Goal: Task Accomplishment & Management: Manage account settings

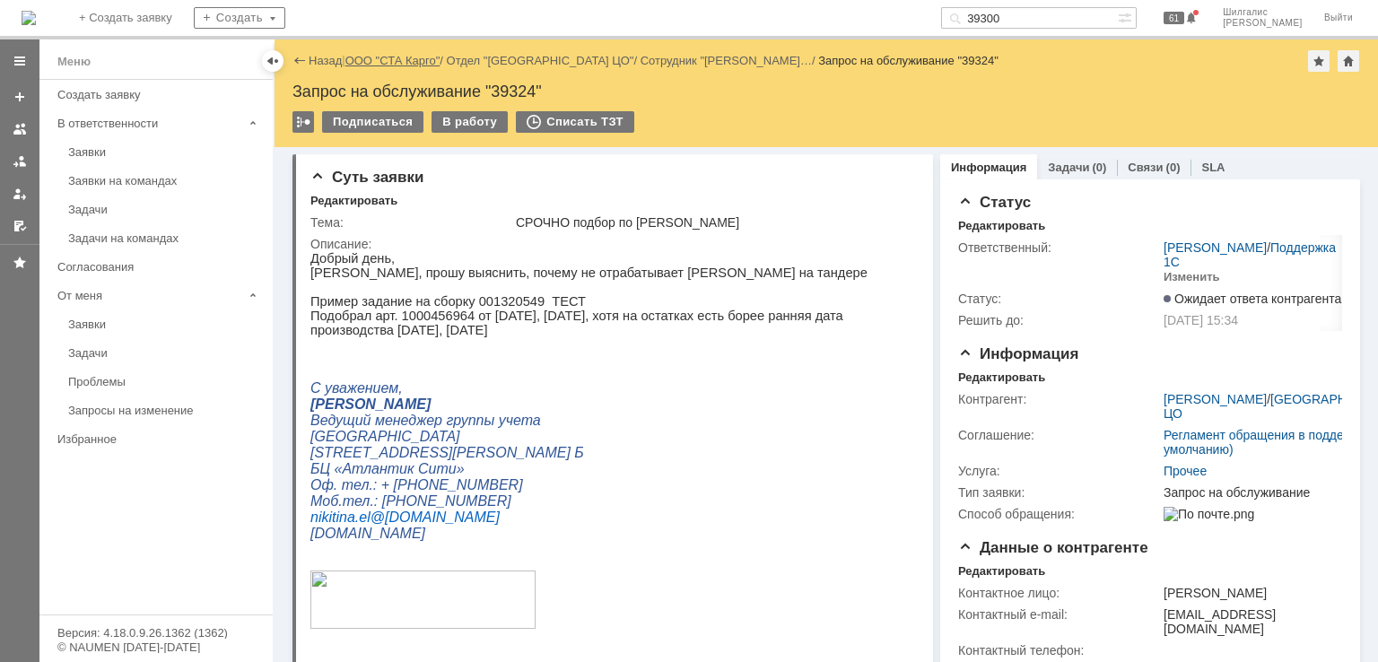
click at [395, 64] on link "ООО "СТА Карго"" at bounding box center [392, 60] width 95 height 13
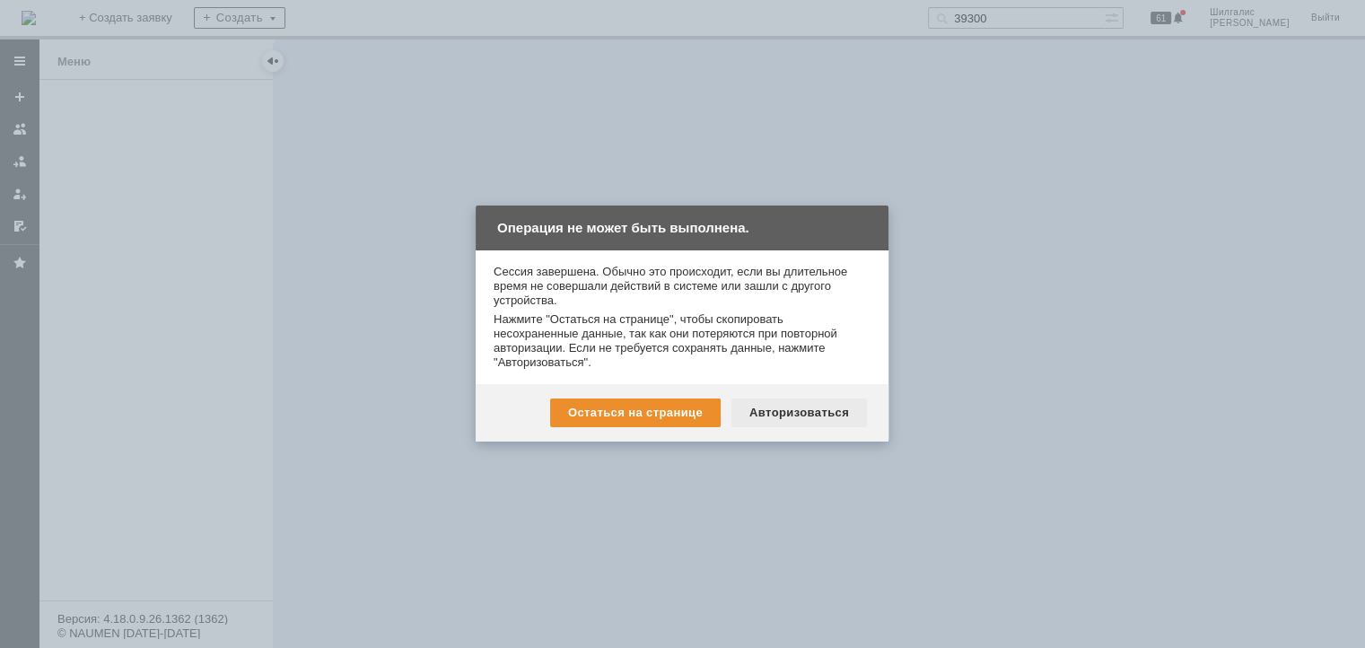
click at [818, 411] on div "Авторизоваться" at bounding box center [799, 412] width 136 height 29
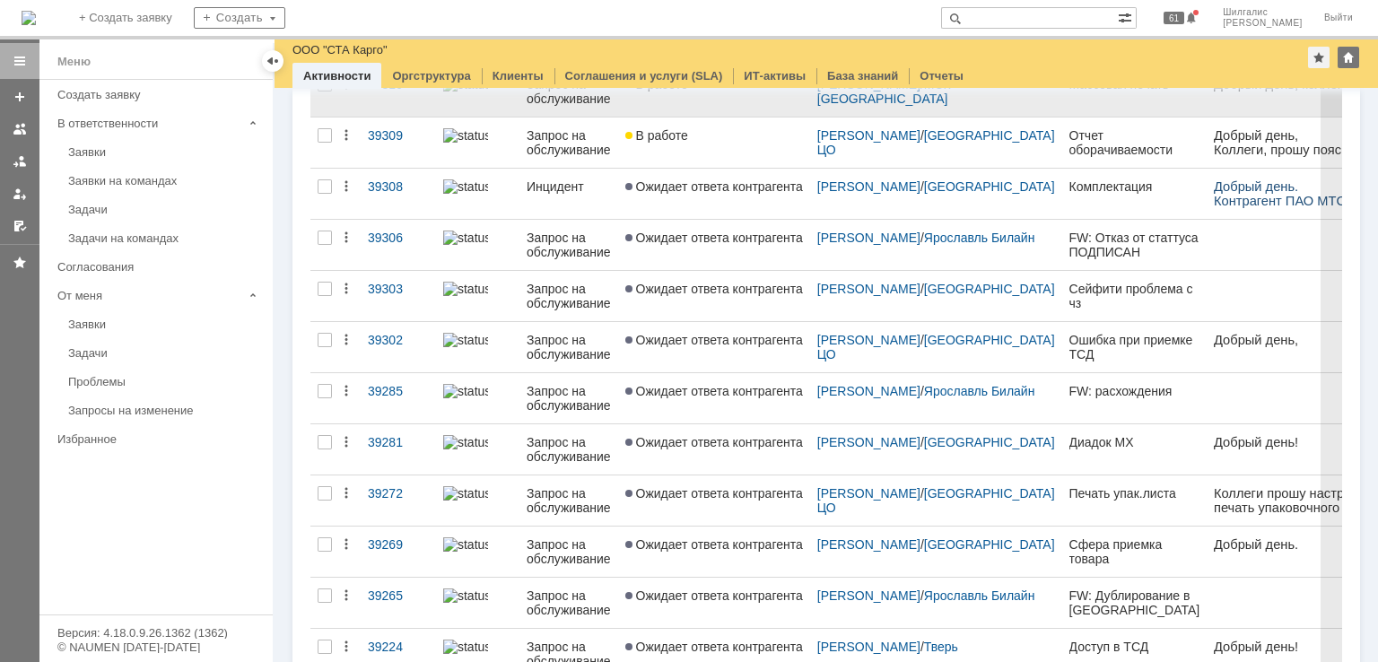
scroll to position [833, 0]
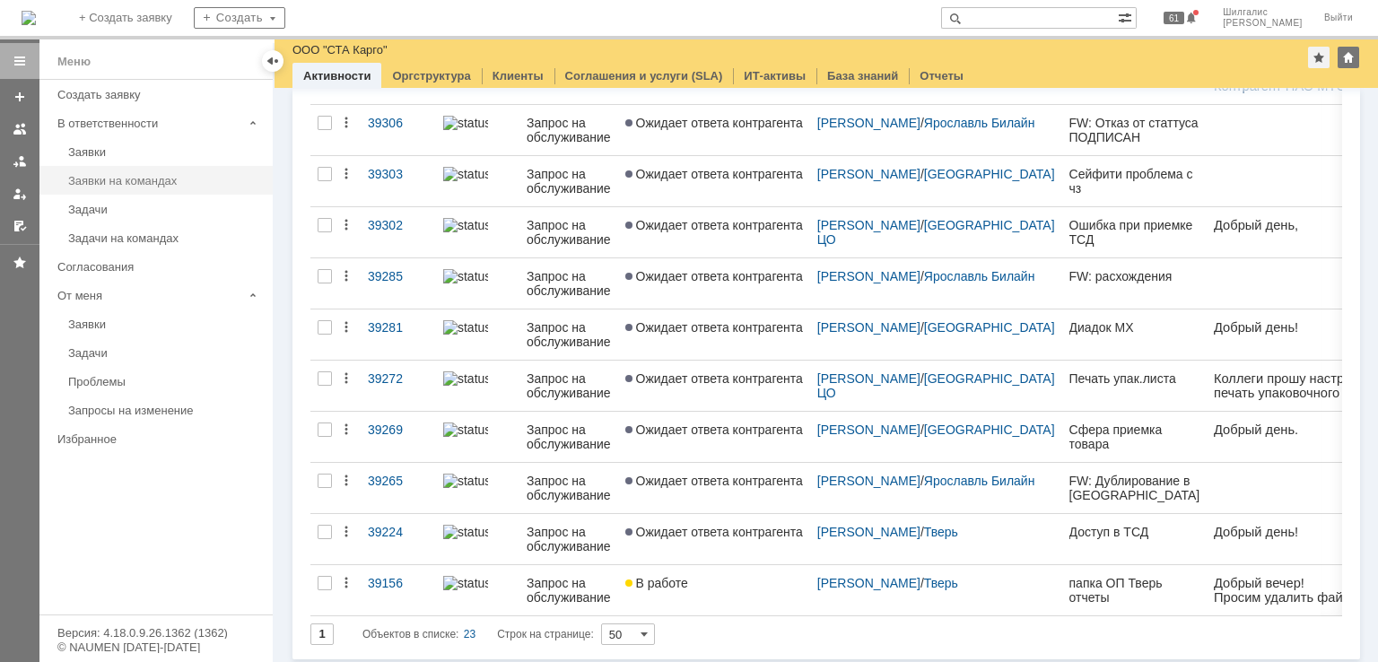
click at [157, 188] on link "Заявки на командах" at bounding box center [165, 181] width 208 height 28
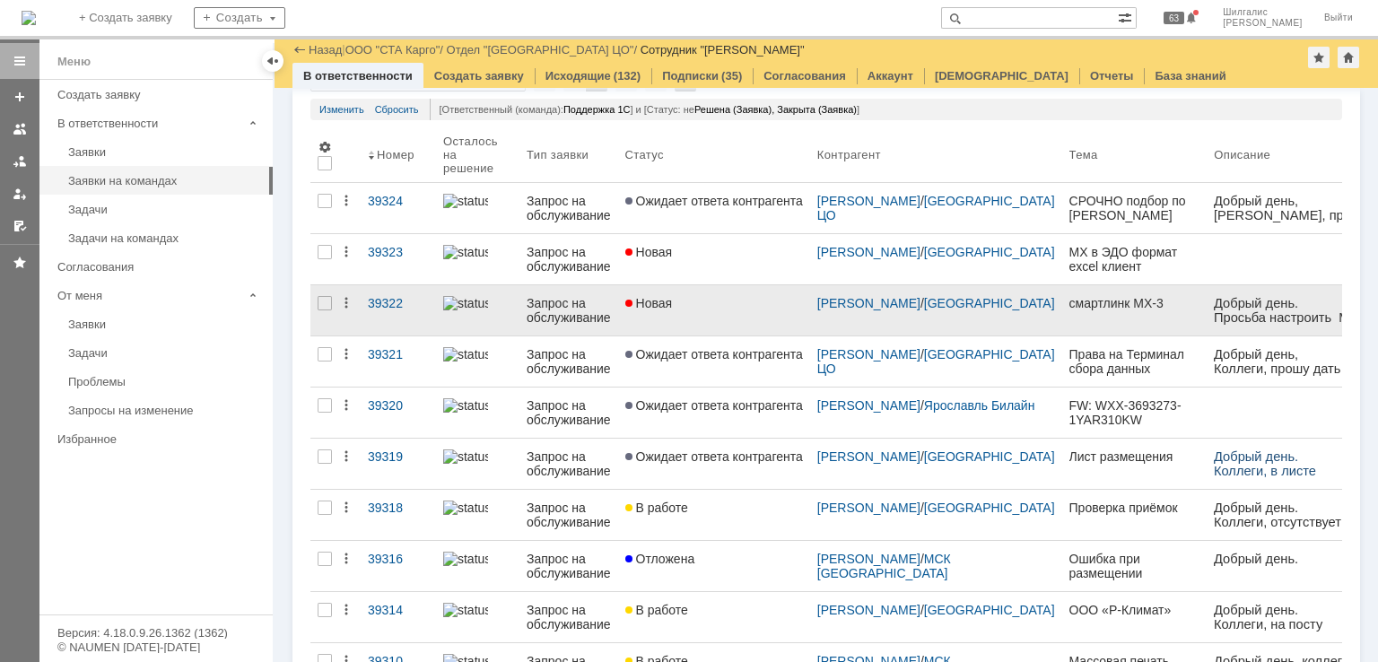
scroll to position [269, 0]
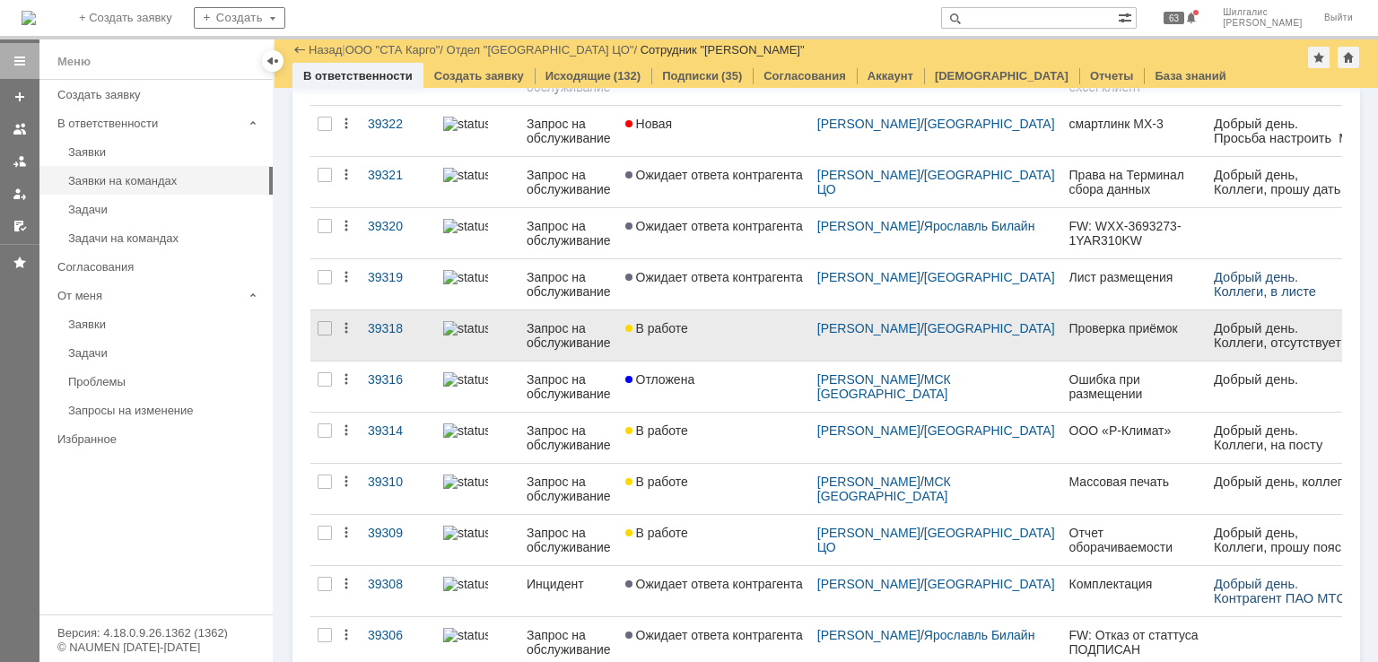
click at [705, 342] on link "В работе" at bounding box center [714, 335] width 192 height 50
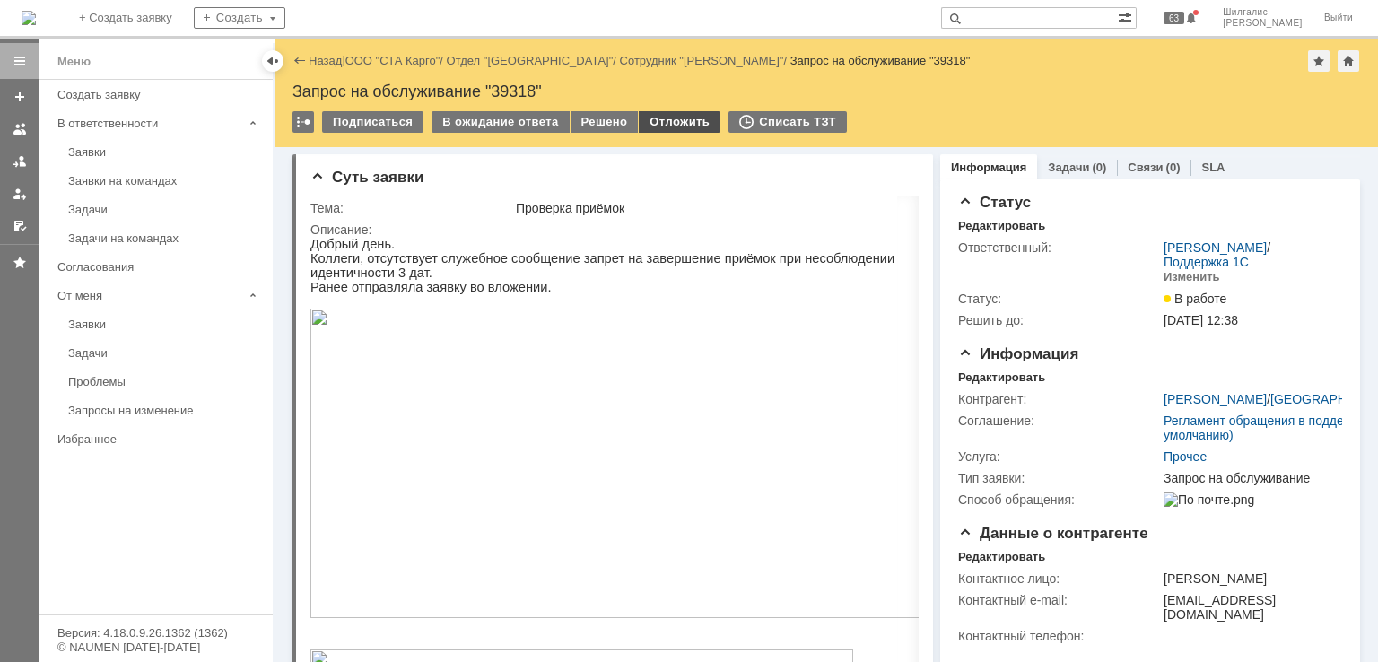
click at [664, 112] on div "Отложить" at bounding box center [680, 122] width 82 height 22
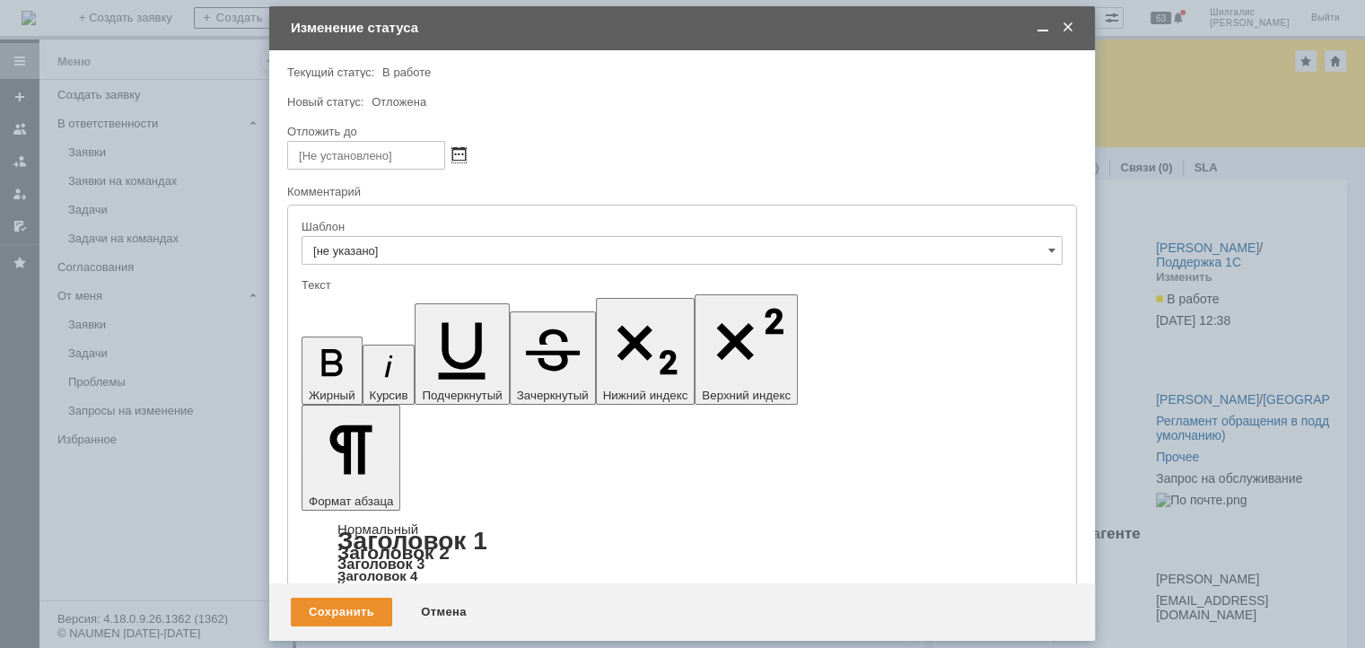
click at [459, 158] on span at bounding box center [458, 155] width 13 height 14
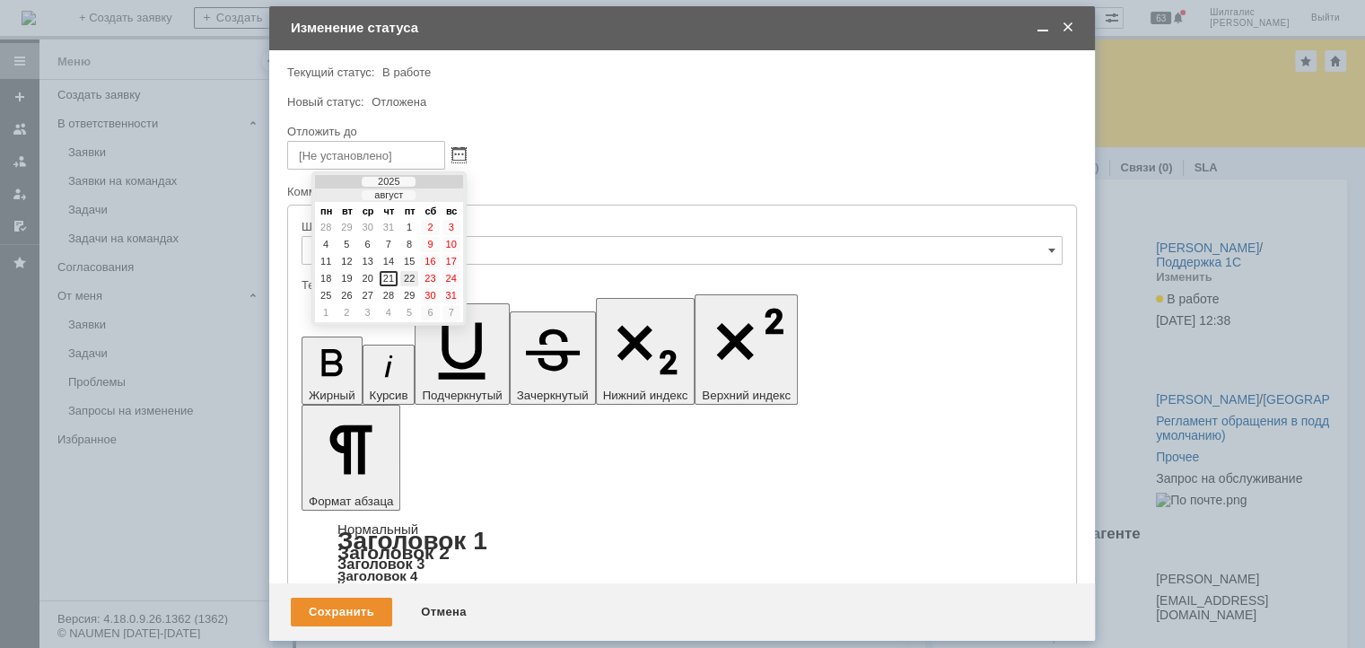
click at [407, 273] on div "22" at bounding box center [409, 278] width 18 height 15
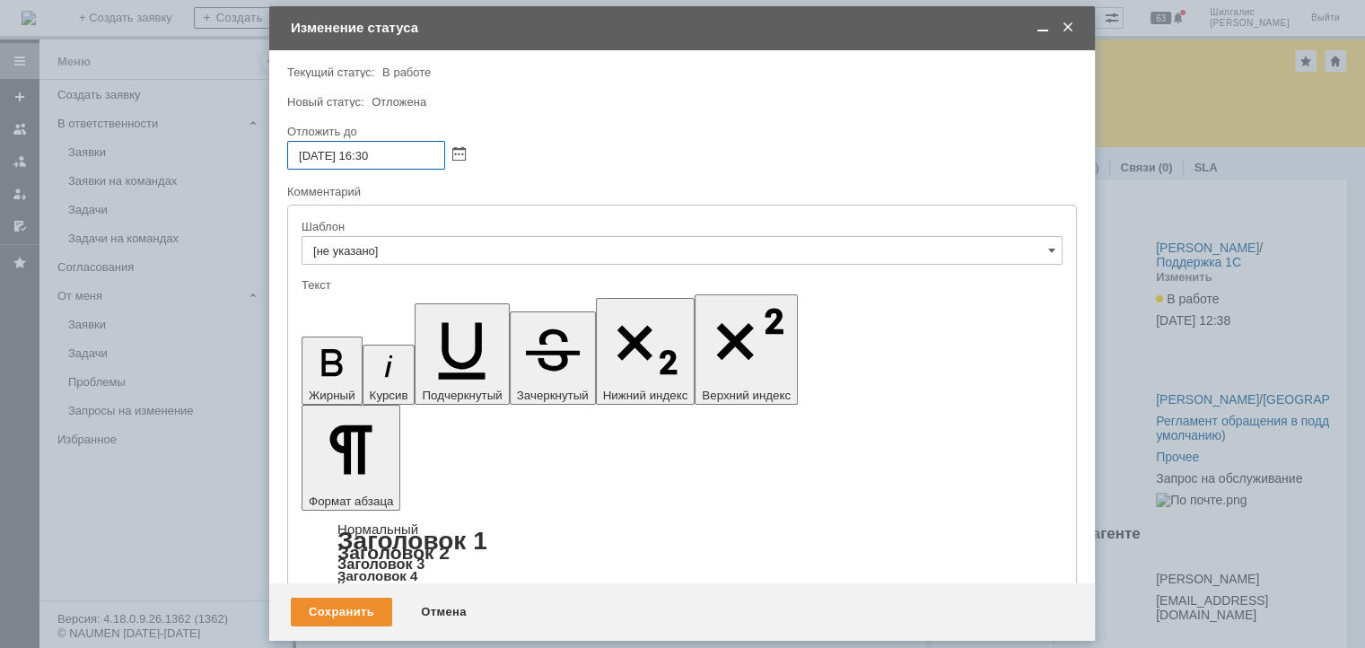
click at [399, 159] on input "22.08.2025 16:30" at bounding box center [366, 155] width 158 height 29
type input "22.08.2025 12:00"
click at [335, 611] on div "Сохранить" at bounding box center [341, 612] width 101 height 29
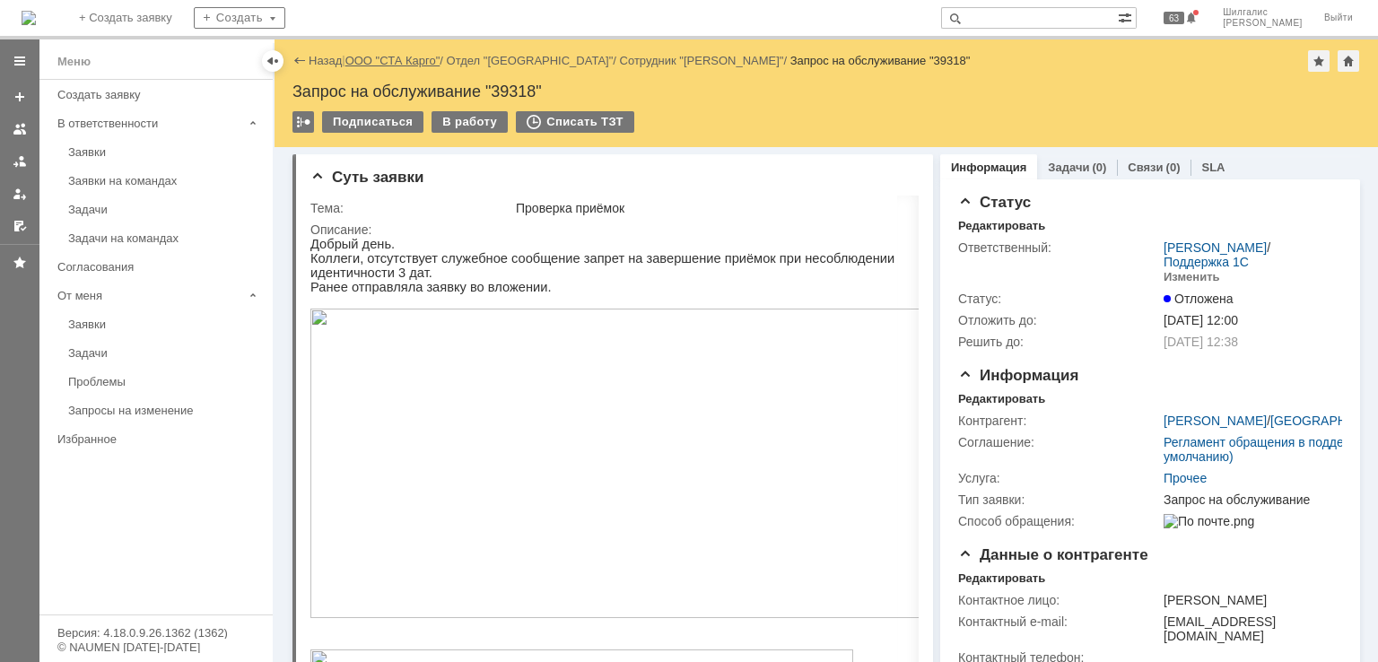
click at [406, 62] on link "ООО "СТА Карго"" at bounding box center [392, 60] width 95 height 13
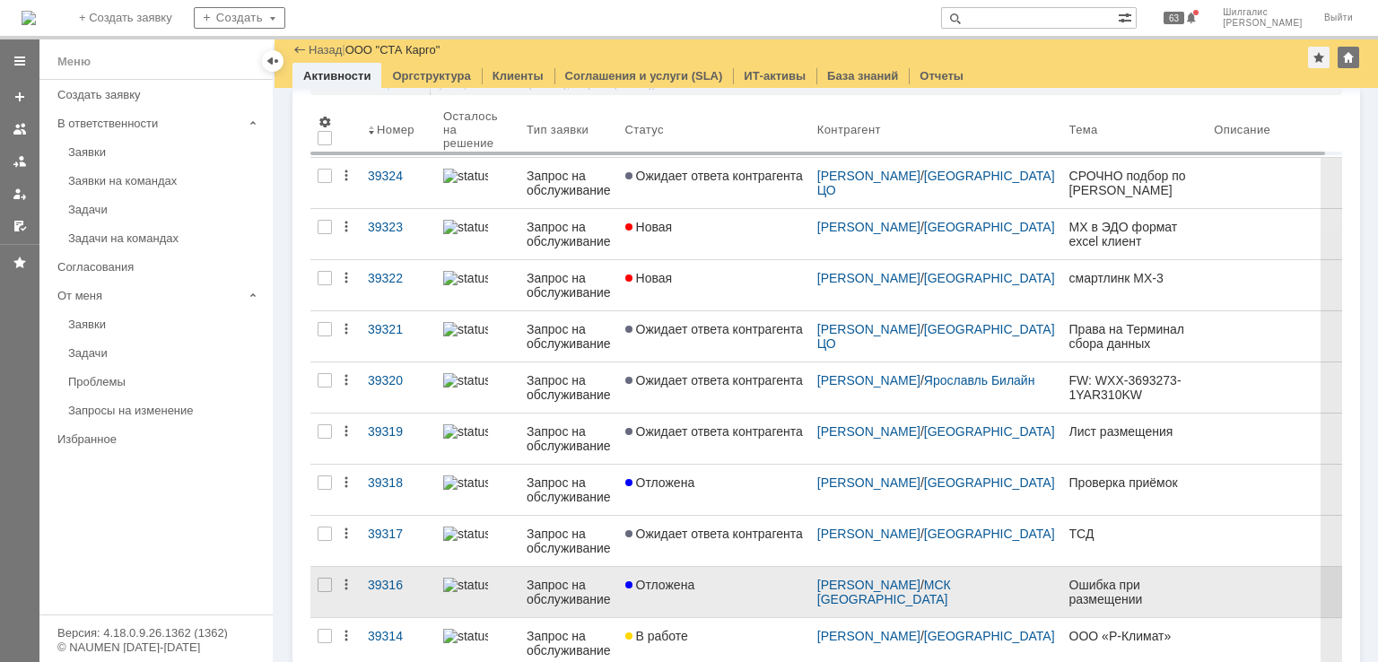
scroll to position [359, 0]
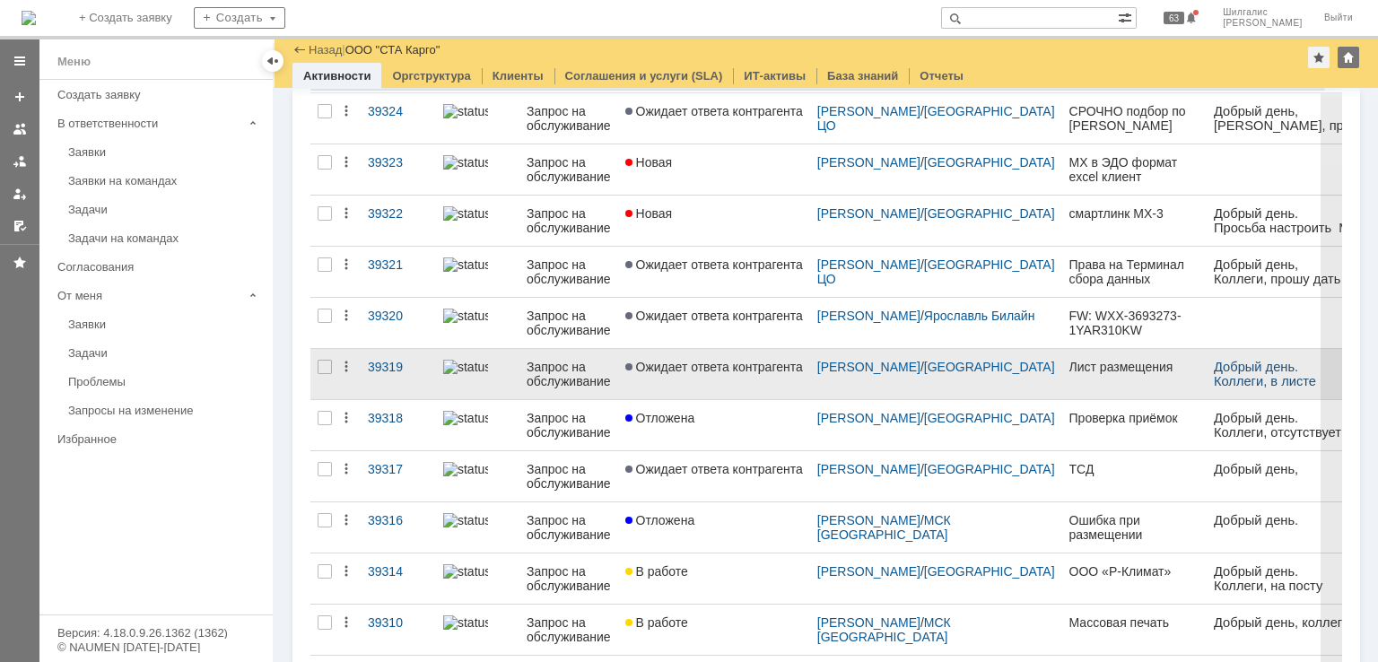
click at [706, 363] on span "Ожидает ответа контрагента" at bounding box center [714, 367] width 178 height 14
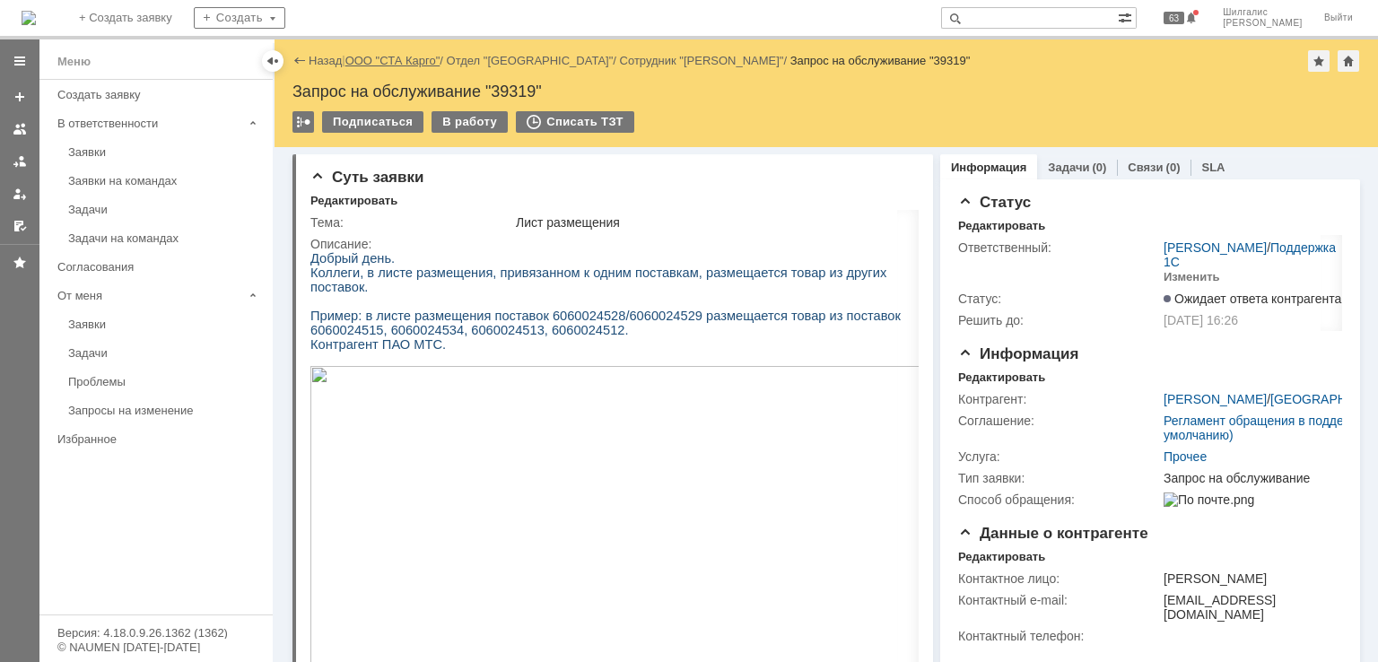
click at [388, 61] on link "ООО "СТА Карго"" at bounding box center [392, 60] width 95 height 13
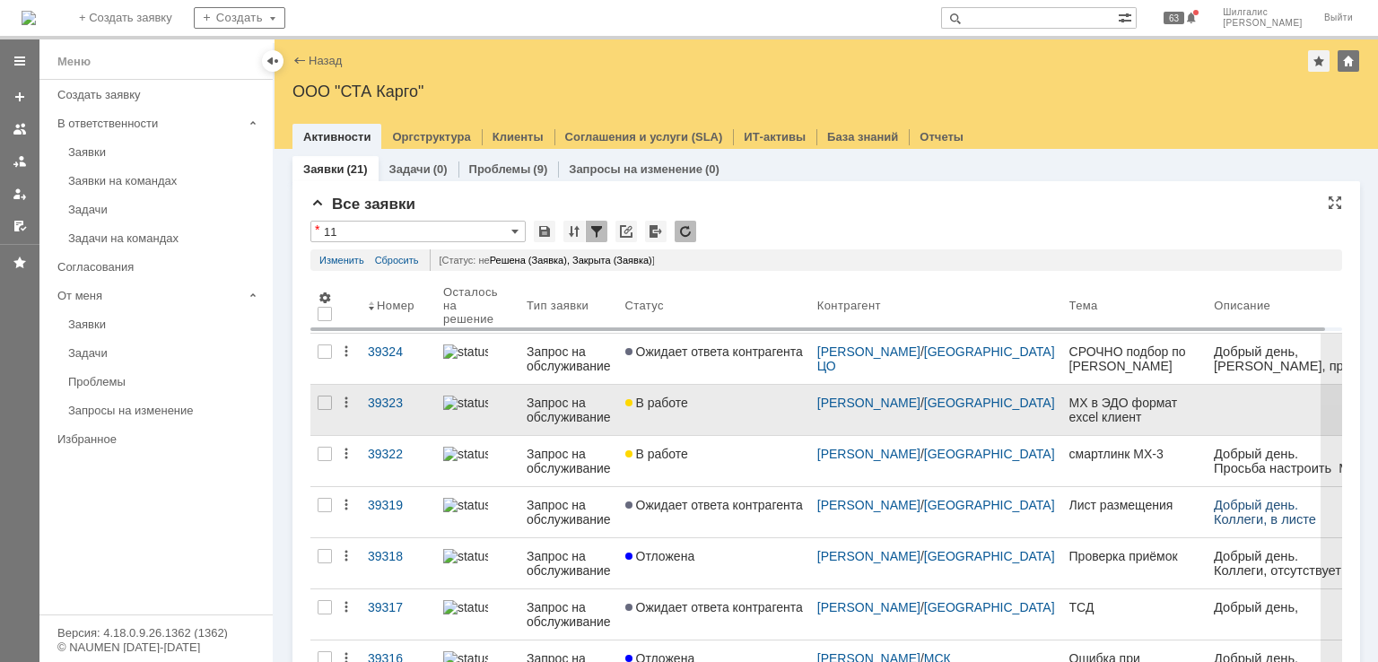
click at [700, 400] on div "В работе" at bounding box center [714, 403] width 178 height 14
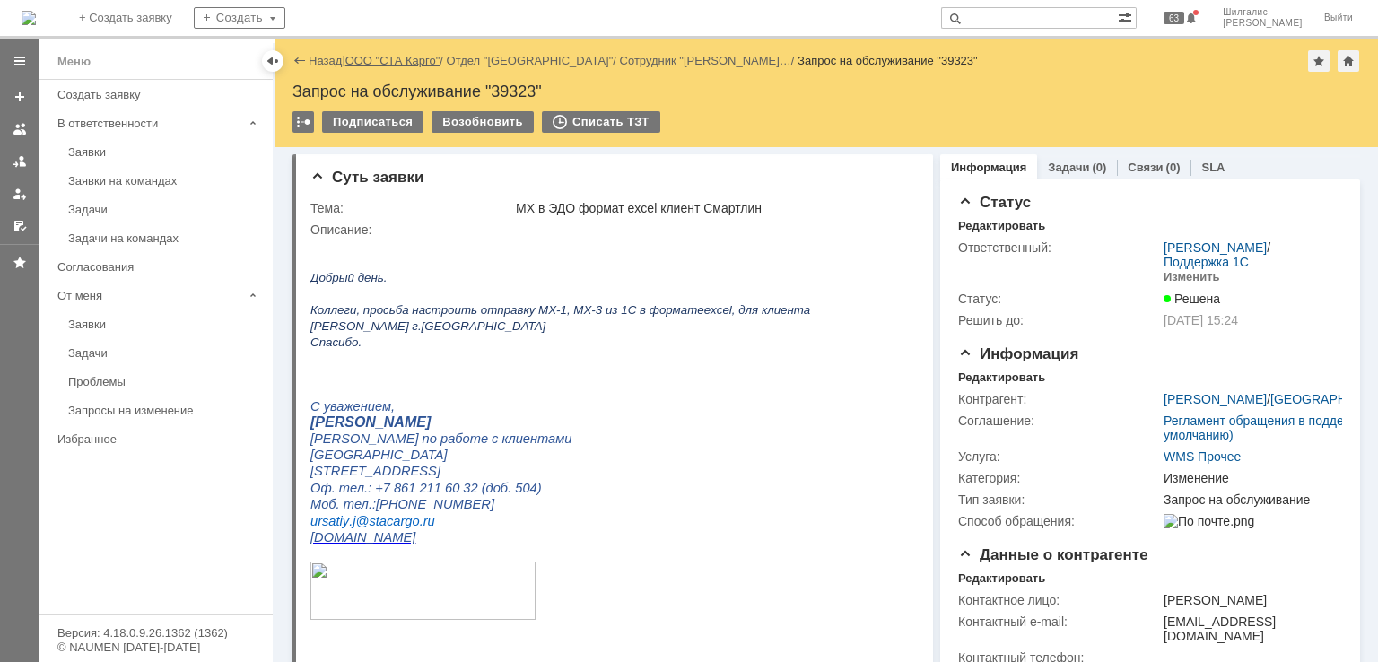
click at [402, 62] on link "ООО "СТА Карго"" at bounding box center [392, 60] width 95 height 13
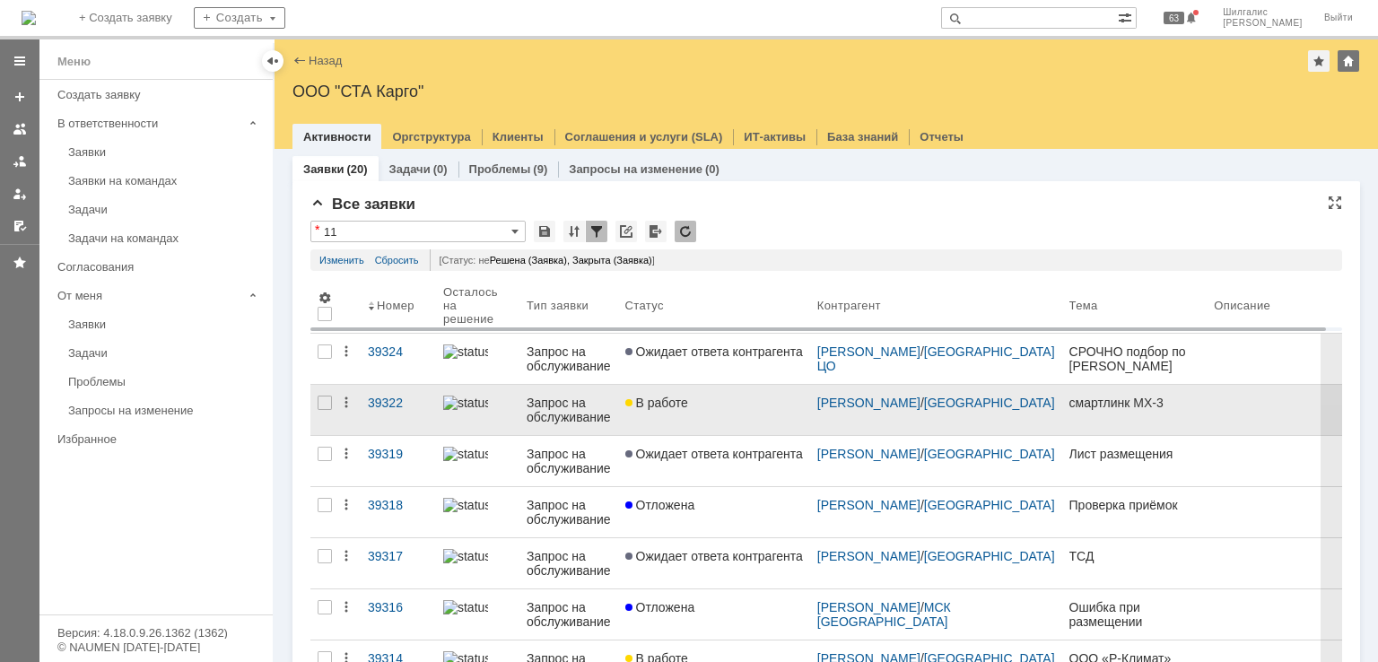
click at [737, 424] on link "В работе" at bounding box center [714, 410] width 192 height 50
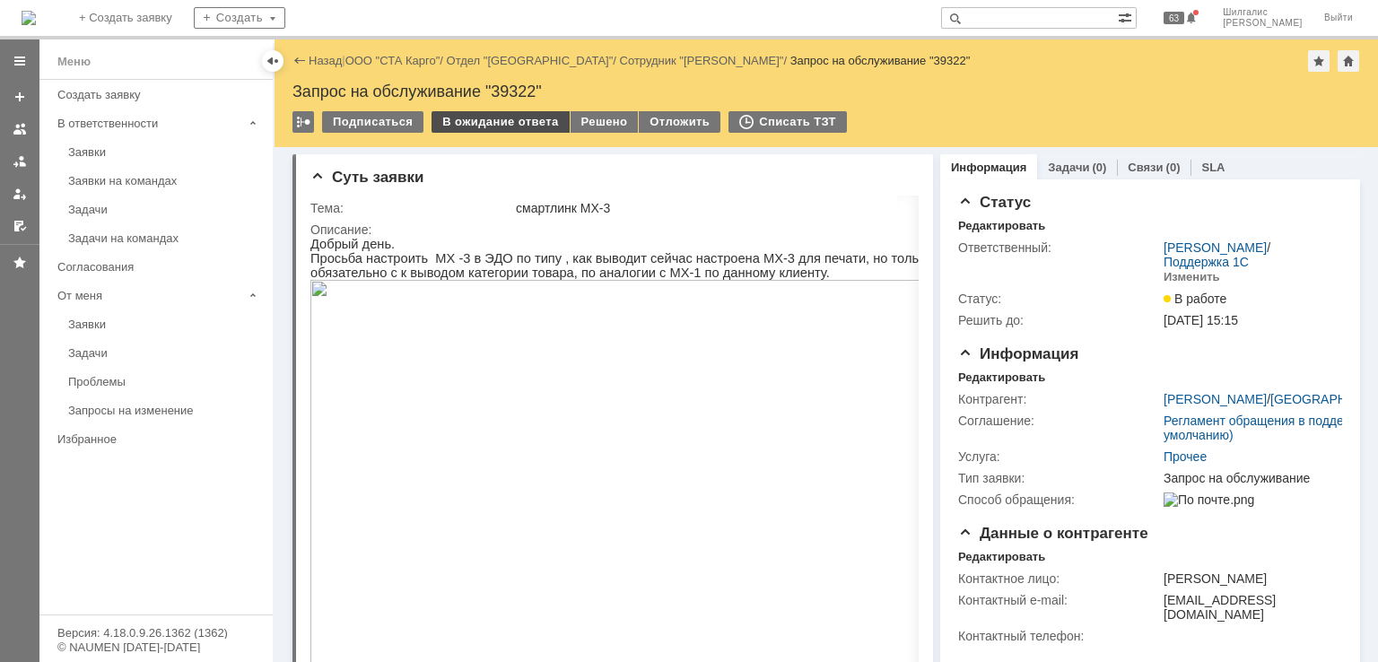
click at [512, 124] on div "В ожидание ответа" at bounding box center [500, 122] width 137 height 22
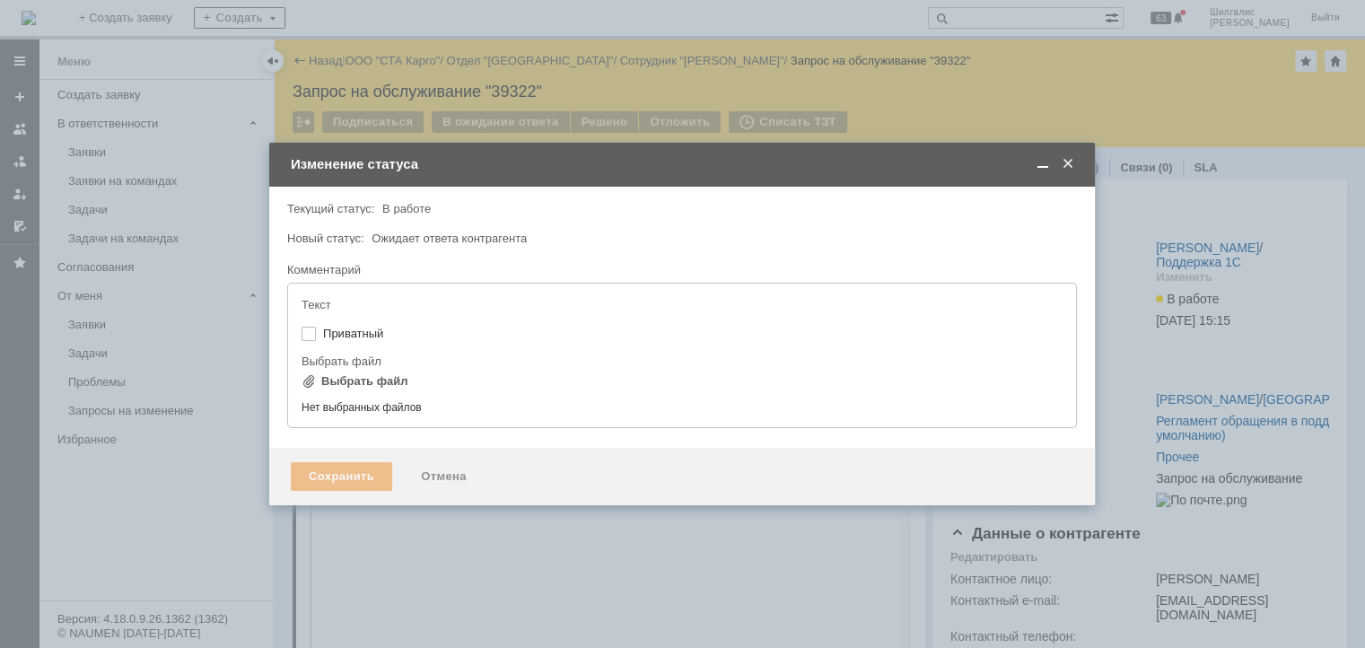
type input "[не указано]"
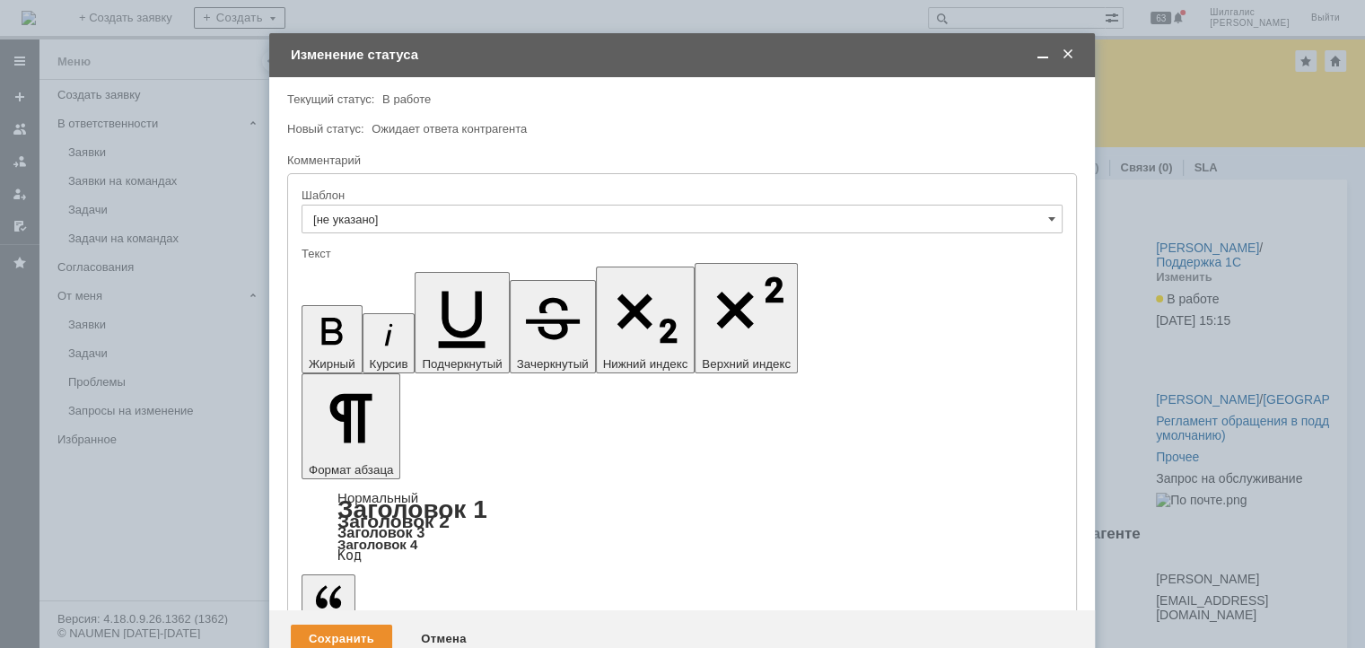
copy div "КатегорииВХарак"
click at [1044, 55] on span at bounding box center [1043, 55] width 18 height 16
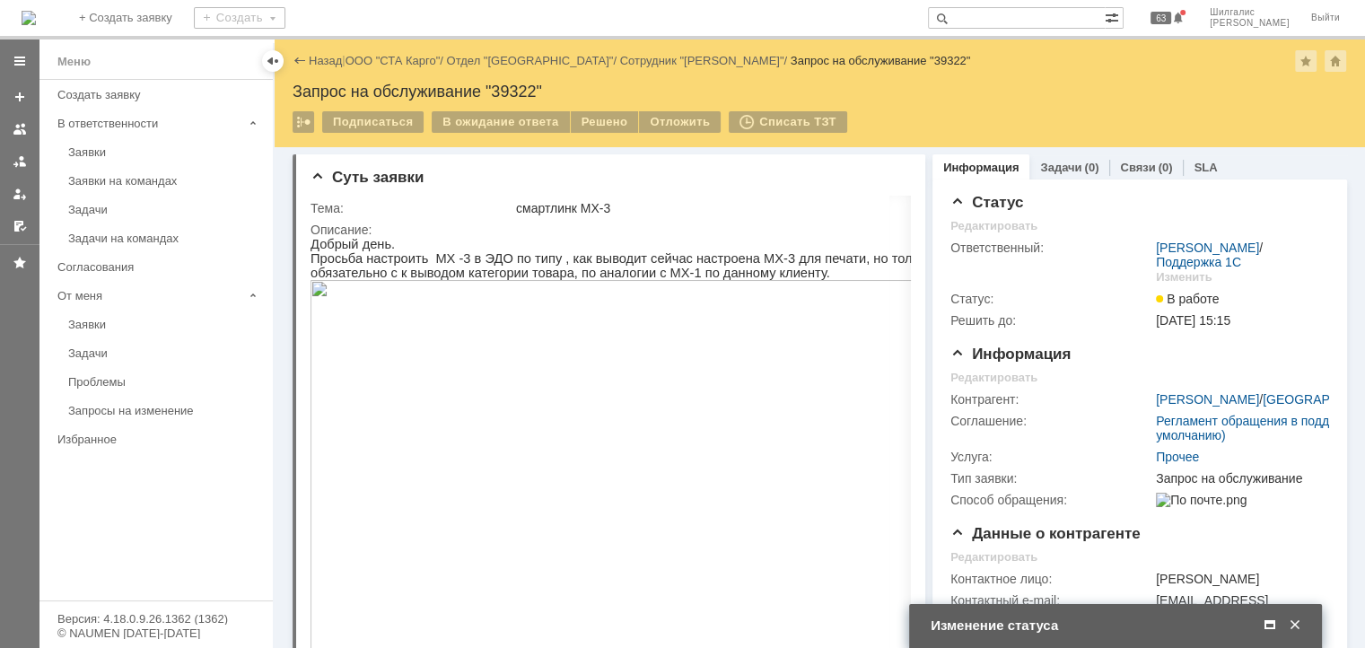
click at [513, 90] on div "Запрос на обслуживание "39322"" at bounding box center [820, 92] width 1054 height 18
copy div "39322"
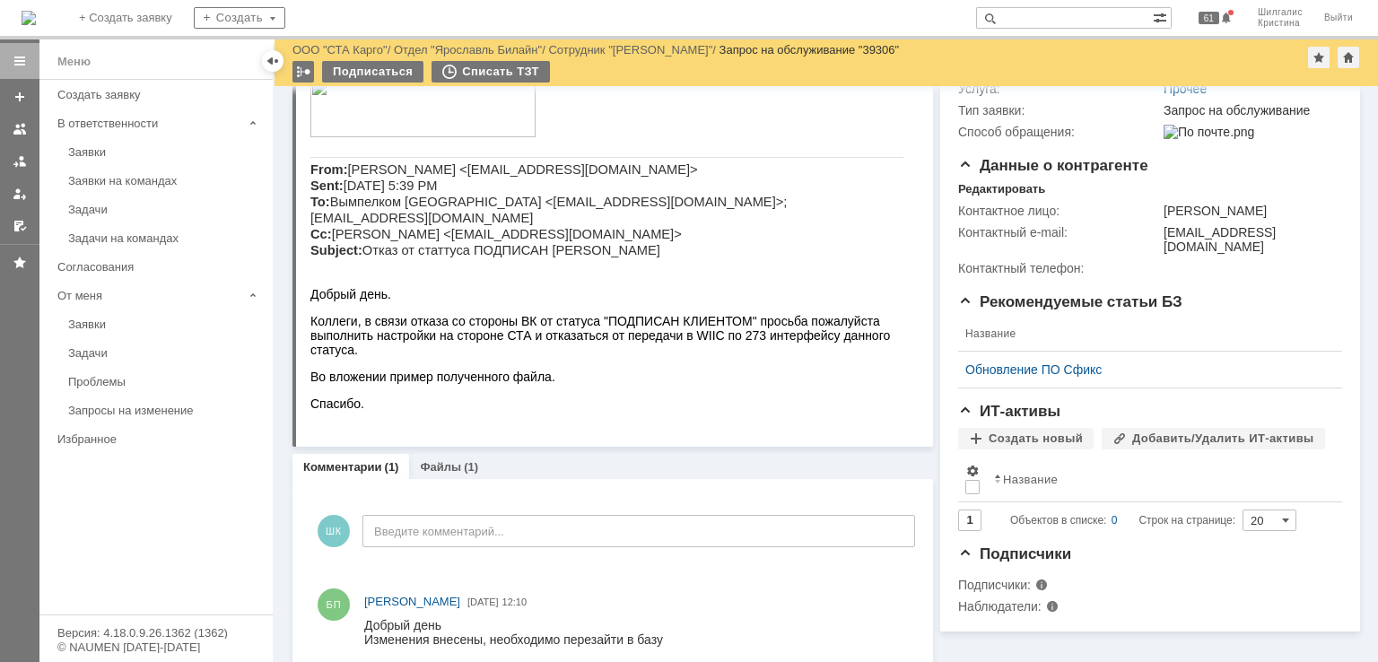
scroll to position [332, 0]
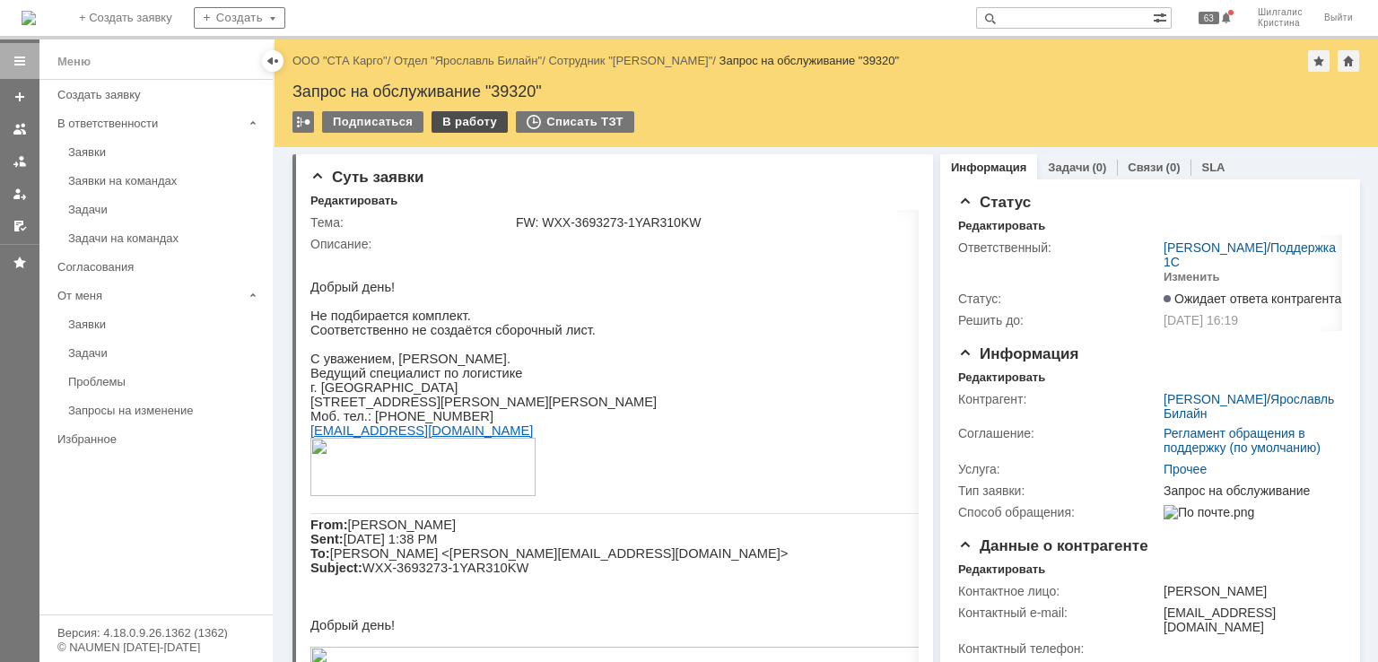
click at [482, 127] on div "В работу" at bounding box center [470, 122] width 76 height 22
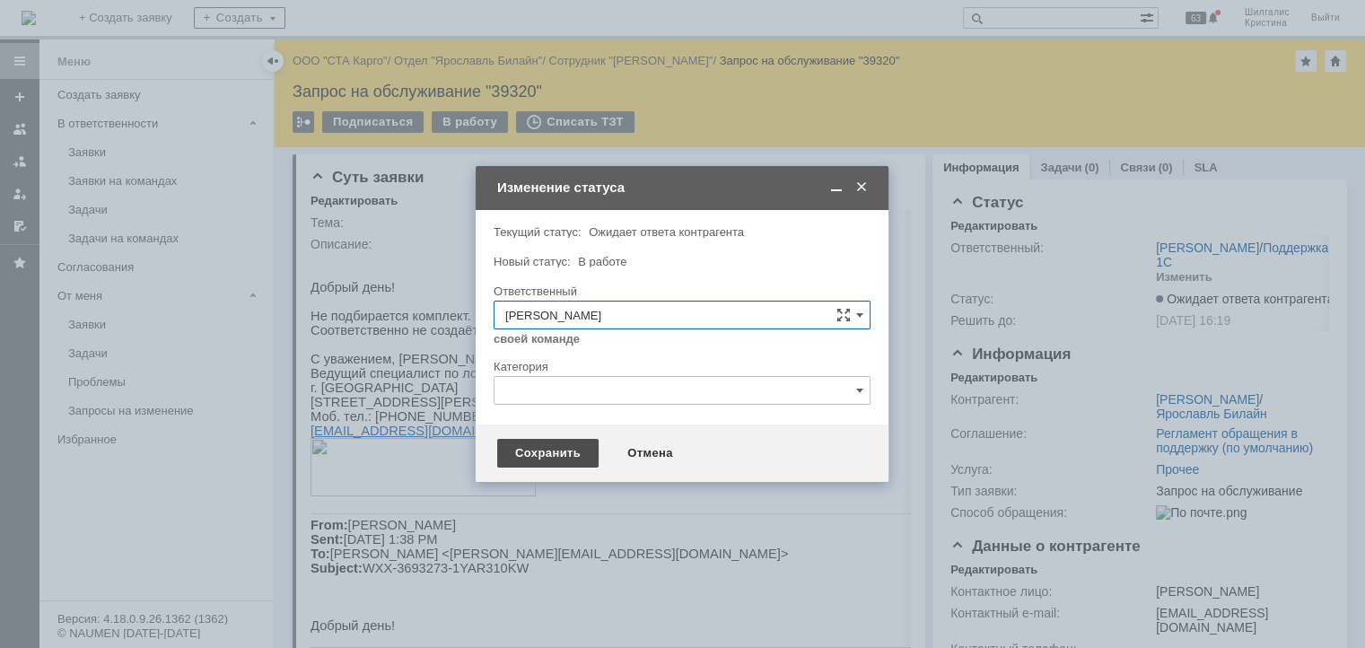
click at [567, 458] on div "Сохранить" at bounding box center [547, 453] width 101 height 29
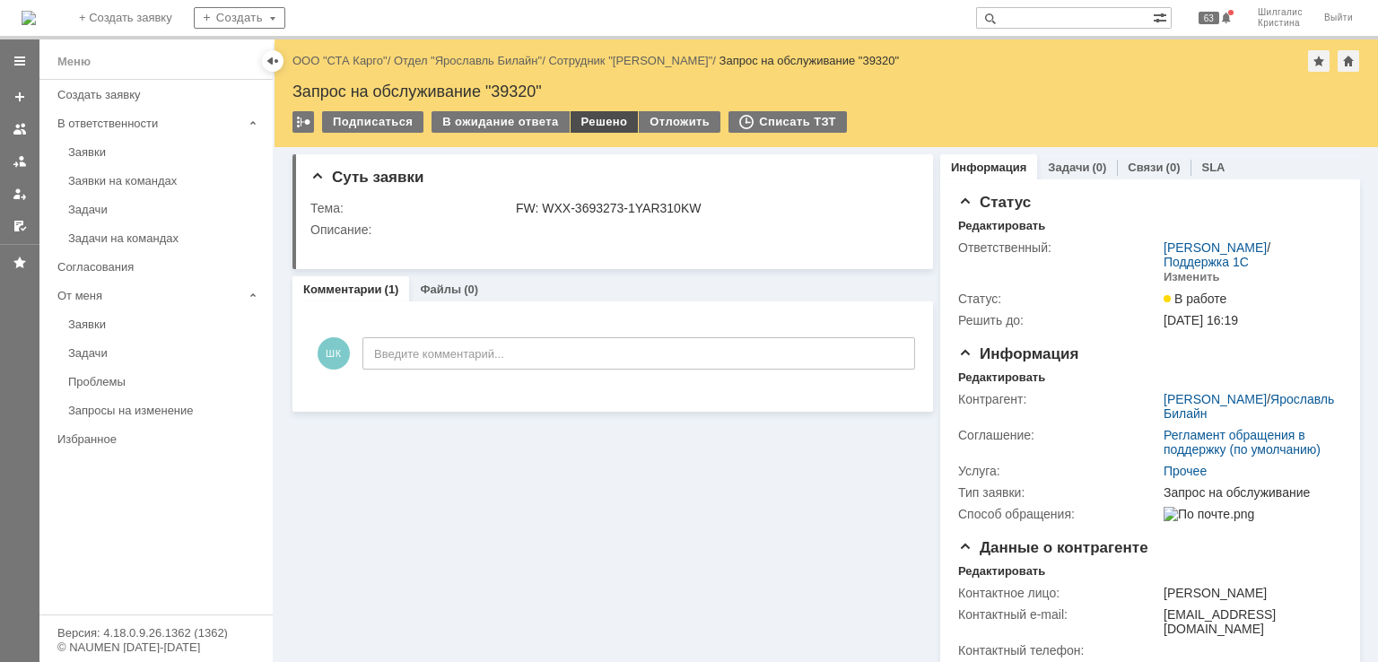
click at [599, 123] on div "Решено" at bounding box center [605, 122] width 68 height 22
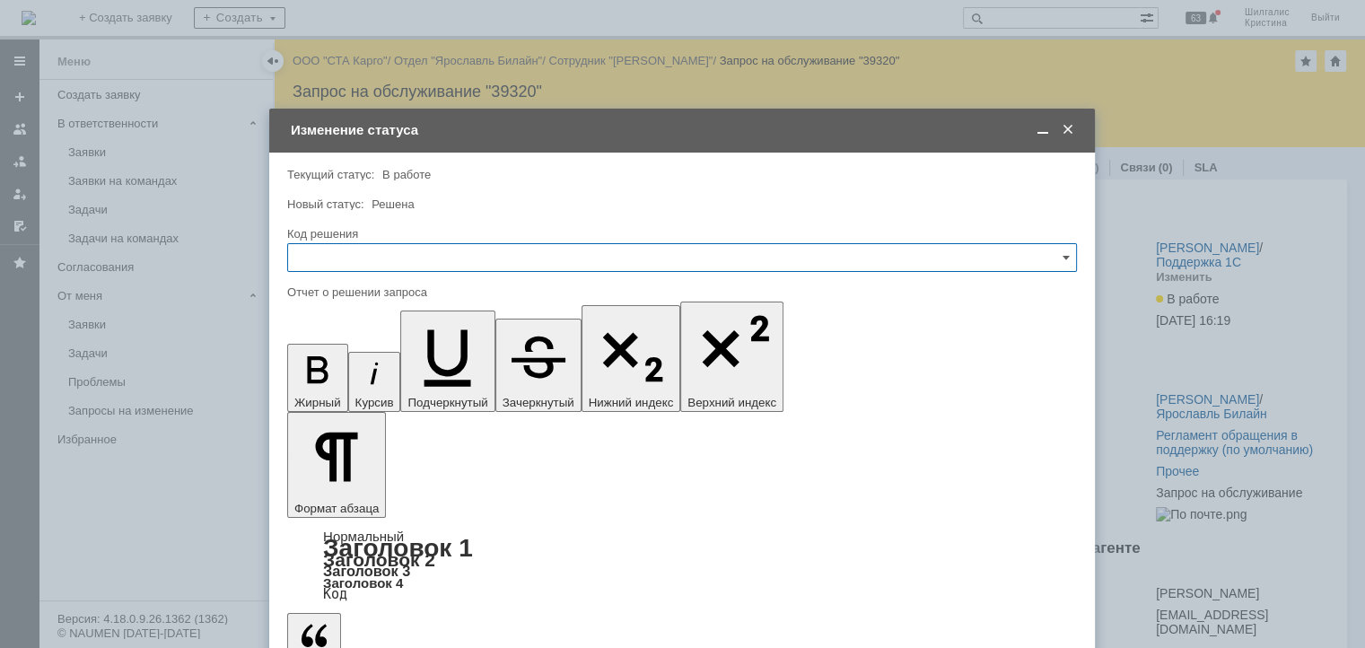
click at [394, 245] on input "text" at bounding box center [682, 257] width 790 height 29
click at [340, 494] on span "Решено" at bounding box center [682, 498] width 766 height 14
type input "Решено"
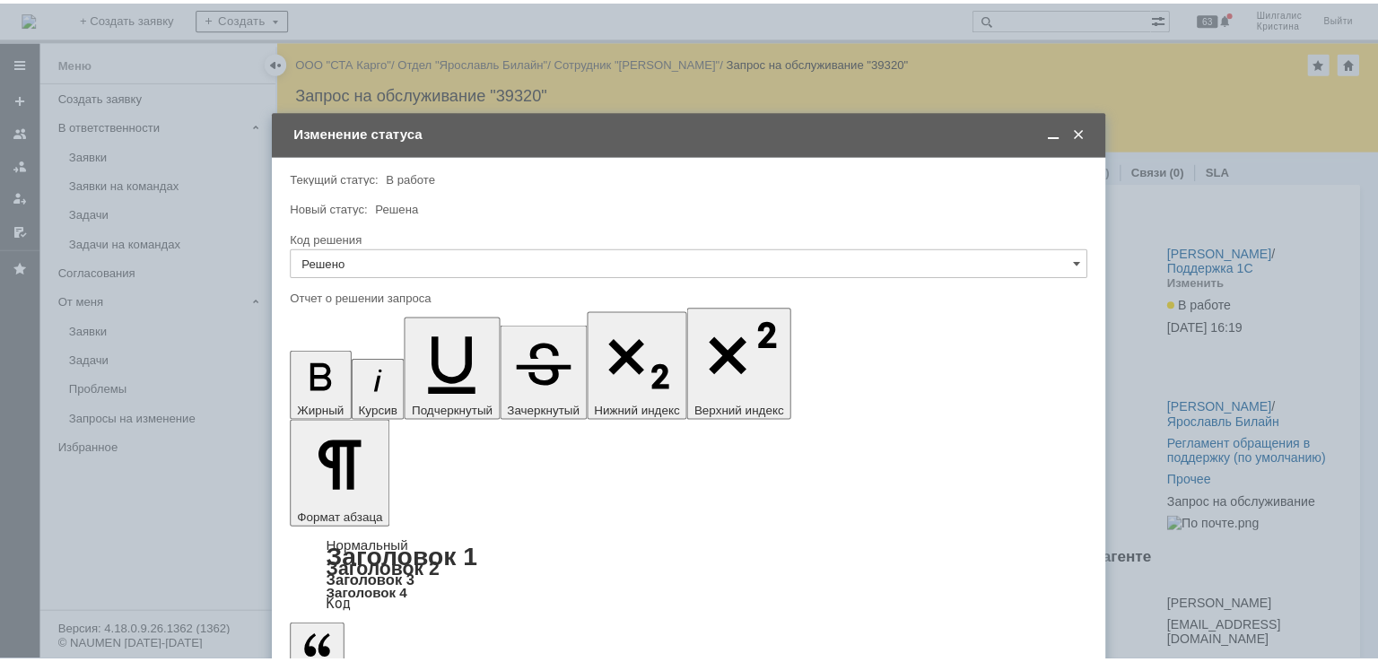
scroll to position [208, 4]
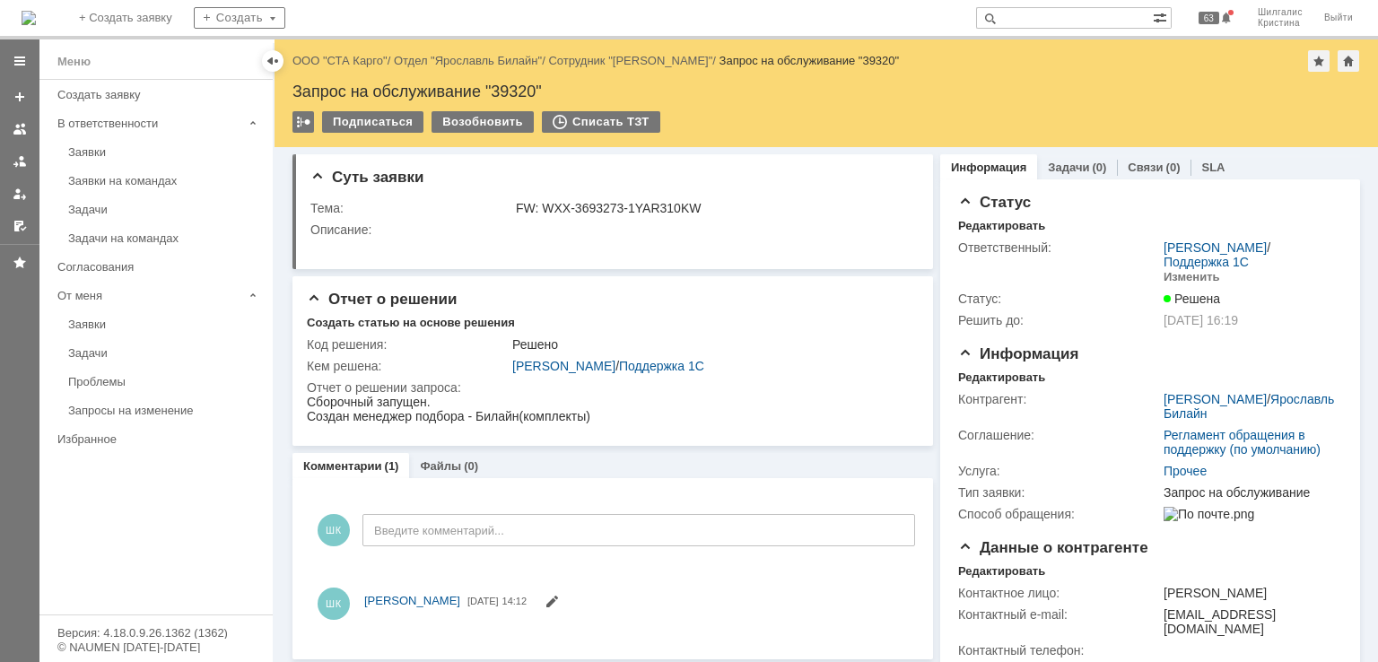
scroll to position [0, 0]
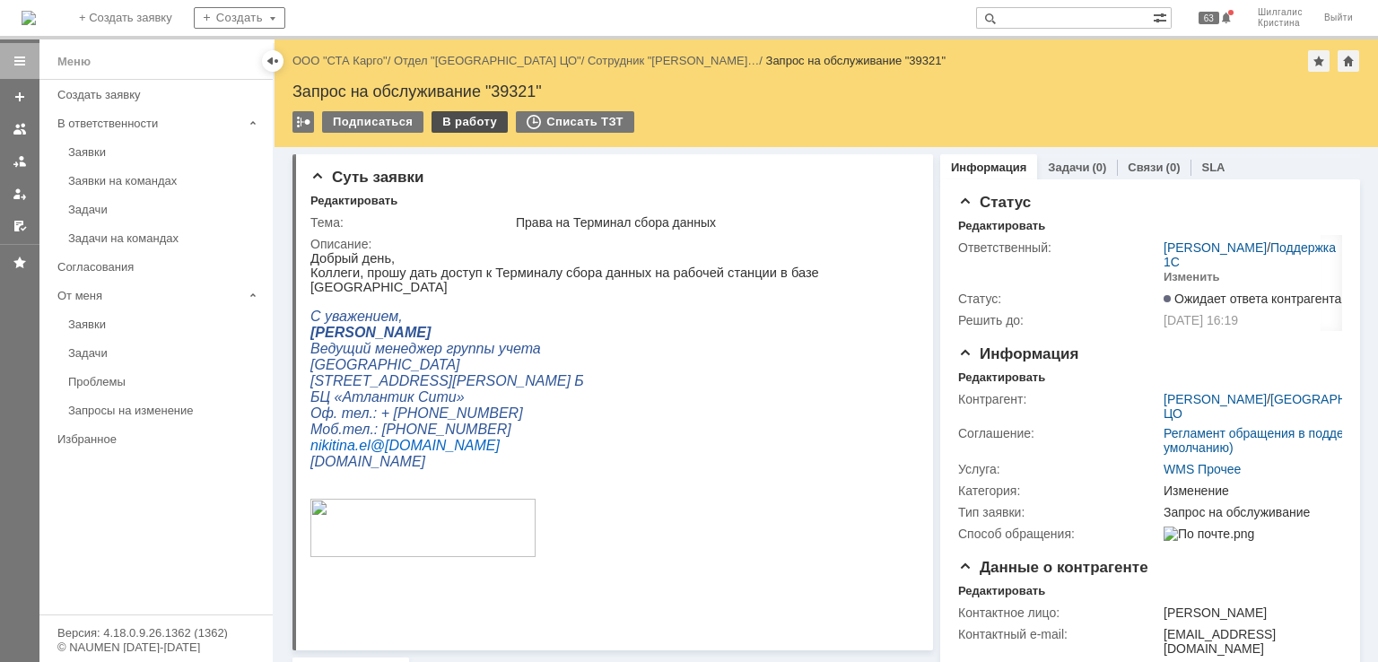
click at [472, 125] on div "В работу" at bounding box center [470, 122] width 76 height 22
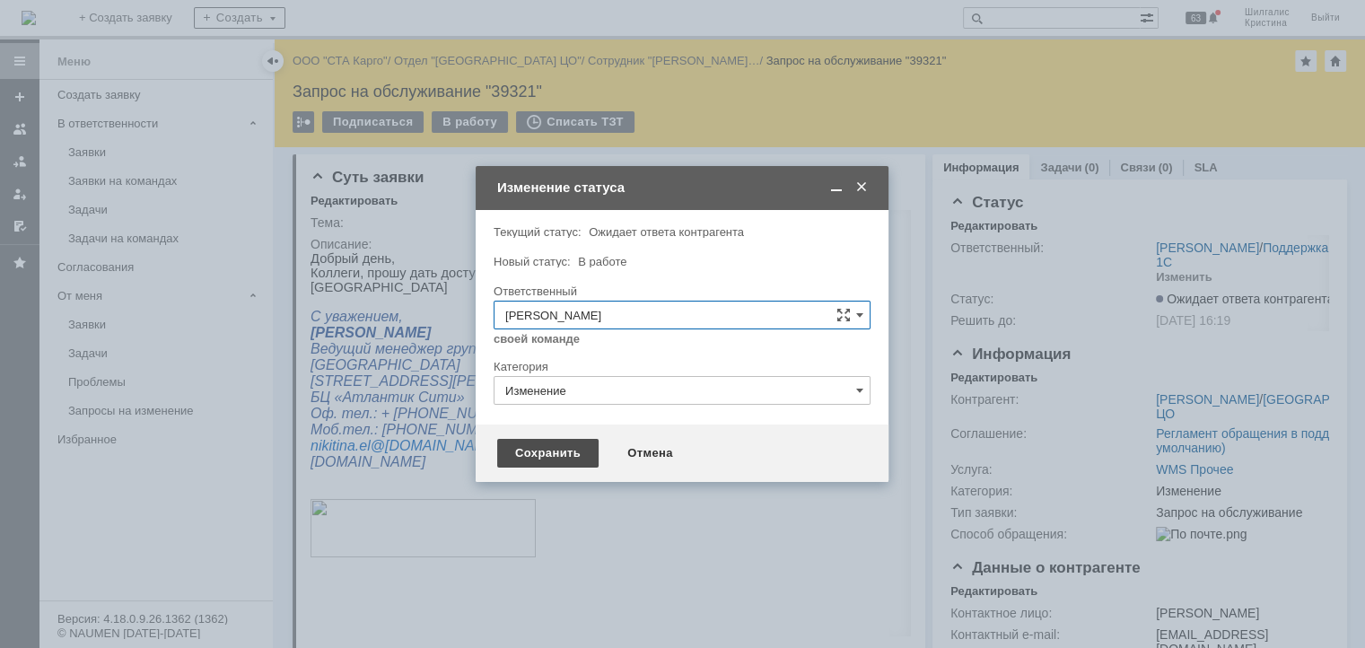
click at [546, 450] on div "Сохранить" at bounding box center [547, 453] width 101 height 29
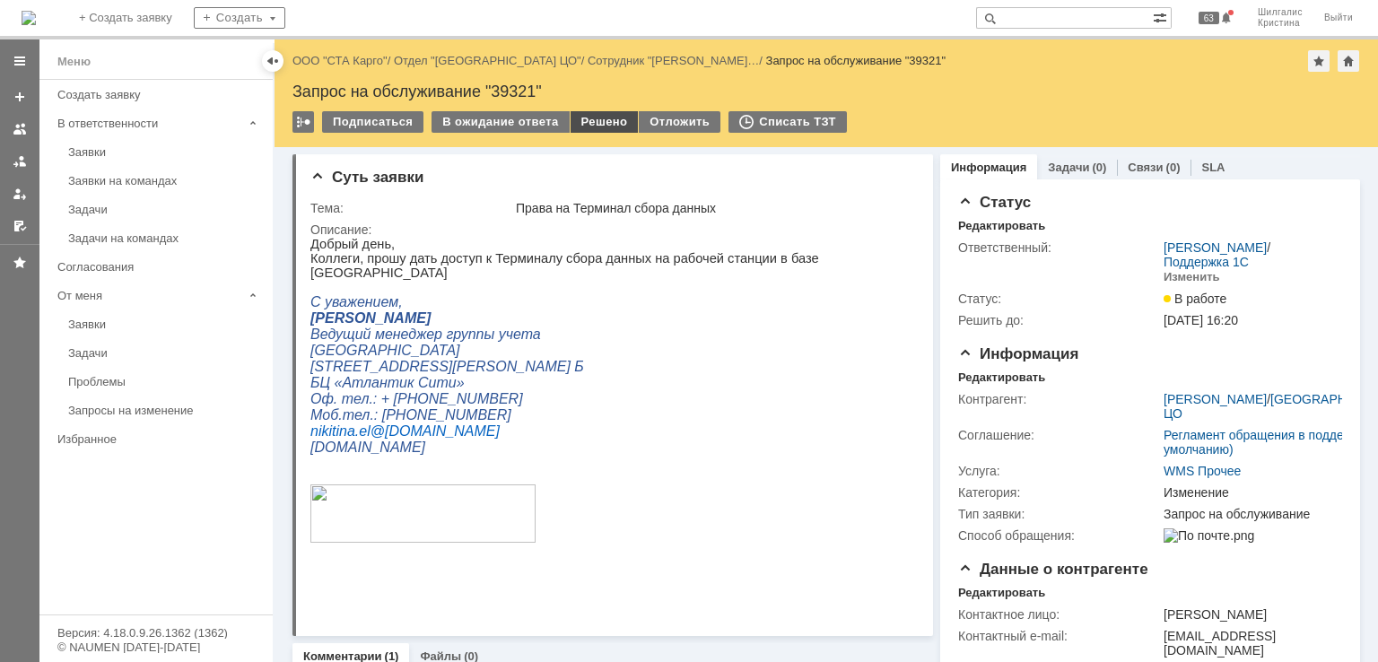
click at [597, 130] on div "Решено" at bounding box center [605, 122] width 68 height 22
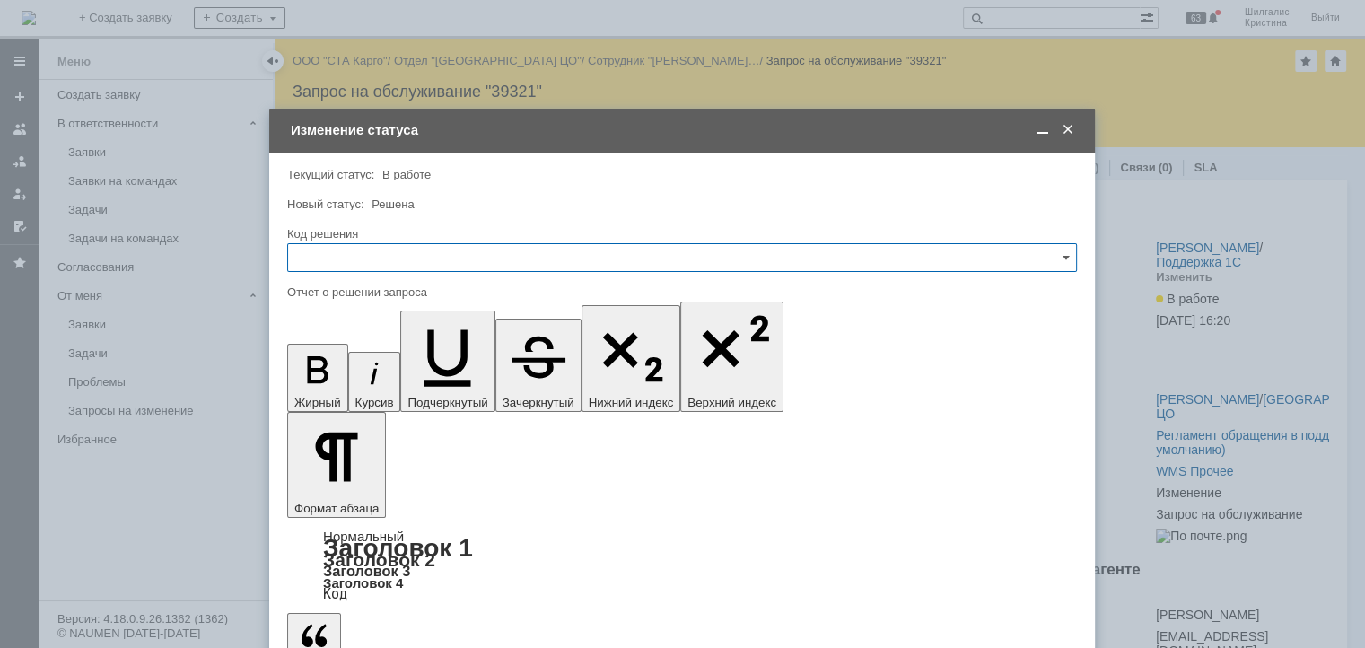
click at [401, 252] on input "text" at bounding box center [682, 257] width 790 height 29
click at [337, 494] on span "Решено" at bounding box center [682, 498] width 766 height 14
type input "Решено"
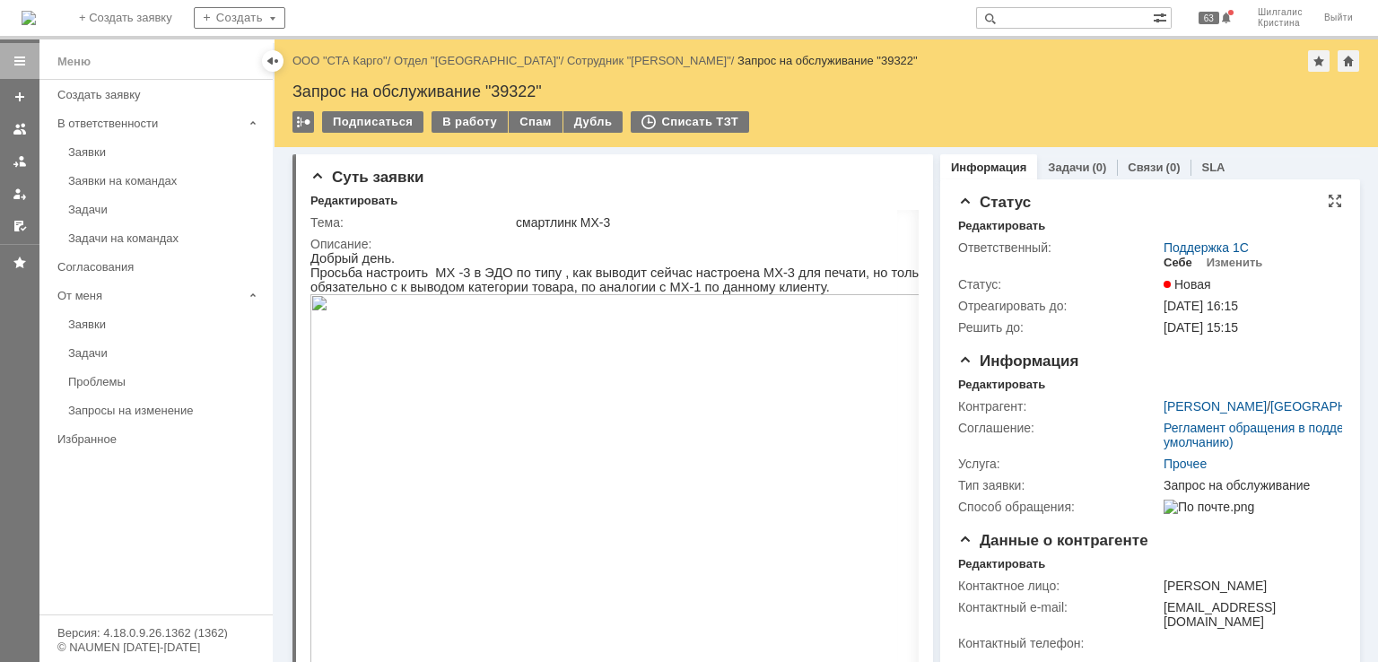
click at [1175, 265] on div "Себе" at bounding box center [1178, 263] width 29 height 14
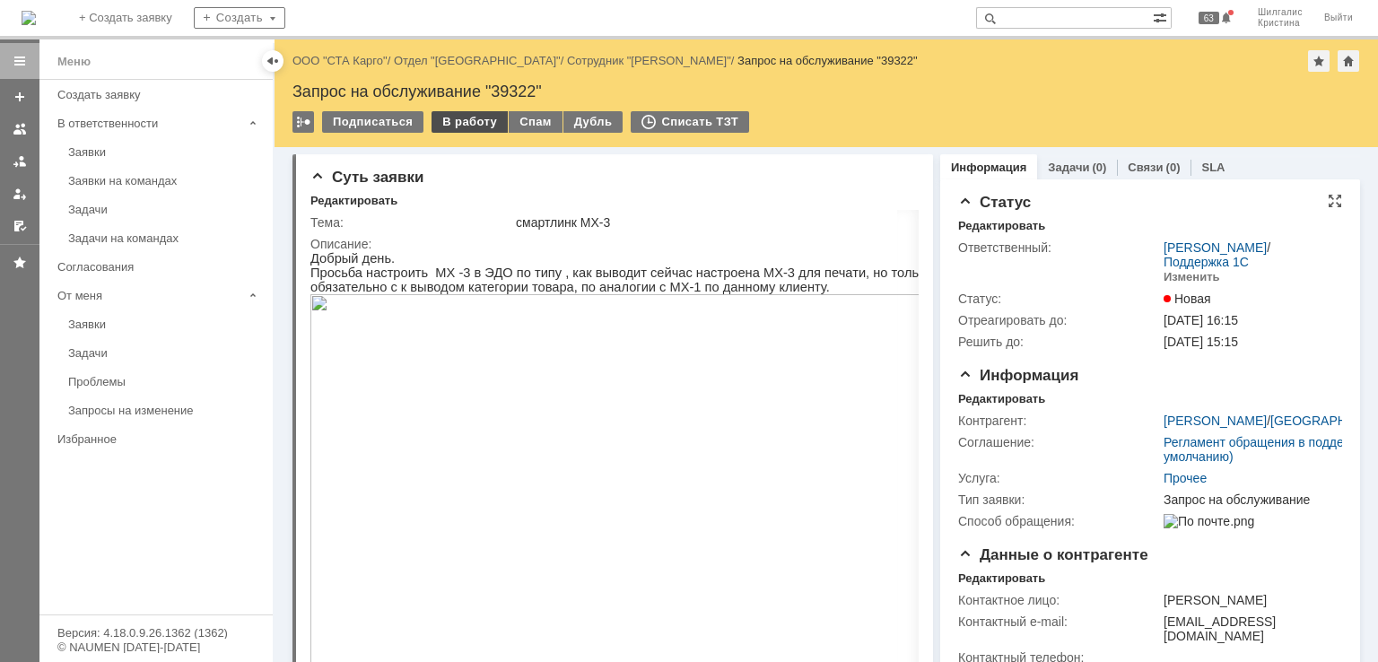
click at [472, 127] on div "В работу" at bounding box center [470, 122] width 76 height 22
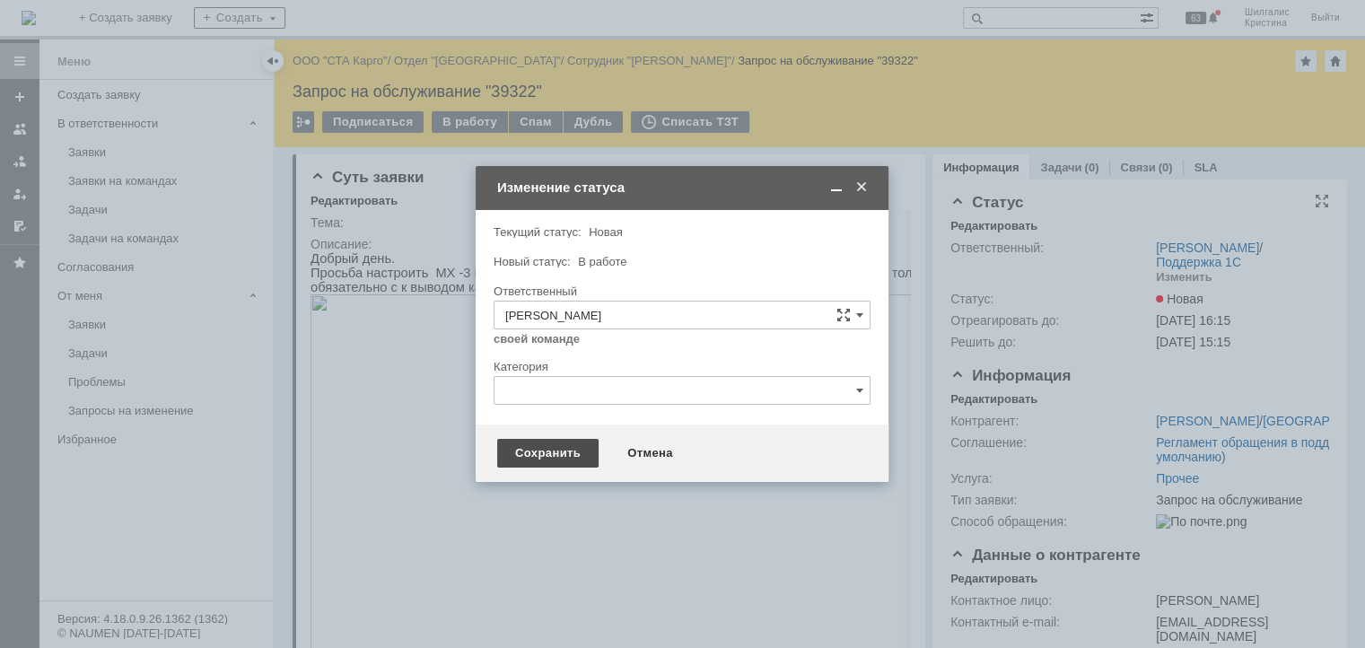
click at [515, 458] on div "Сохранить" at bounding box center [547, 453] width 101 height 29
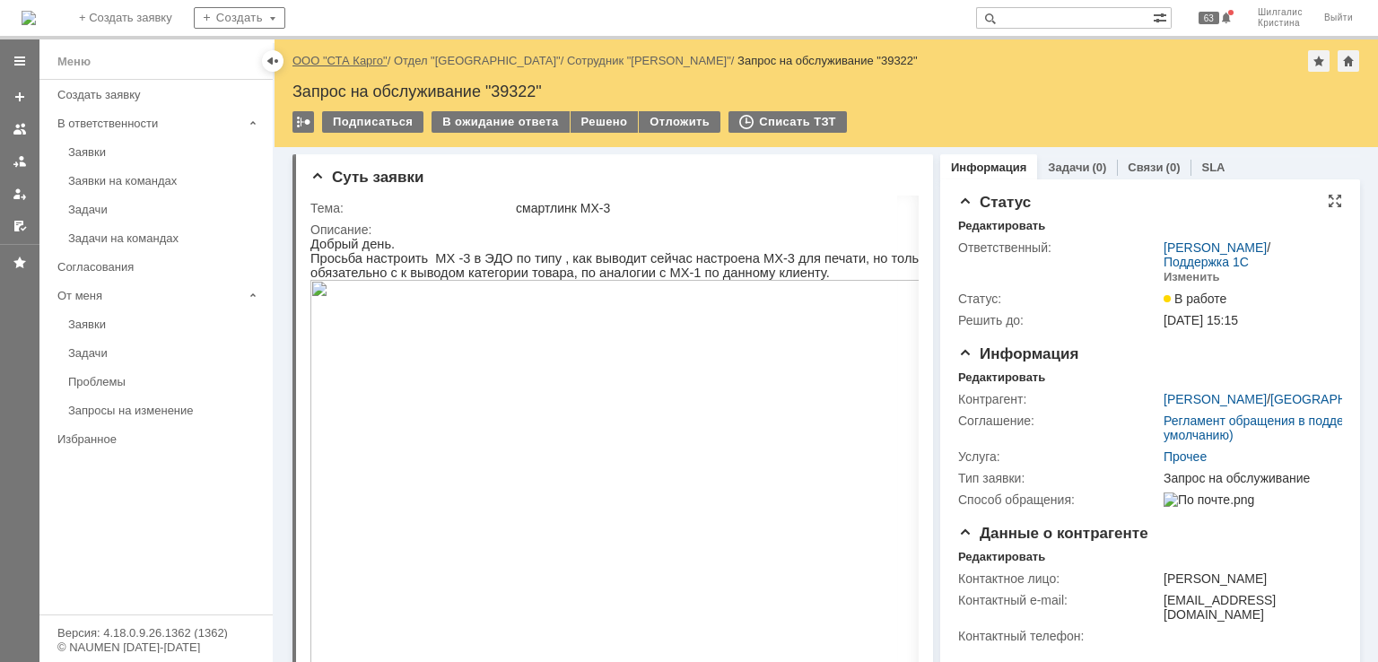
click at [347, 60] on link "ООО "СТА Карго"" at bounding box center [340, 60] width 95 height 13
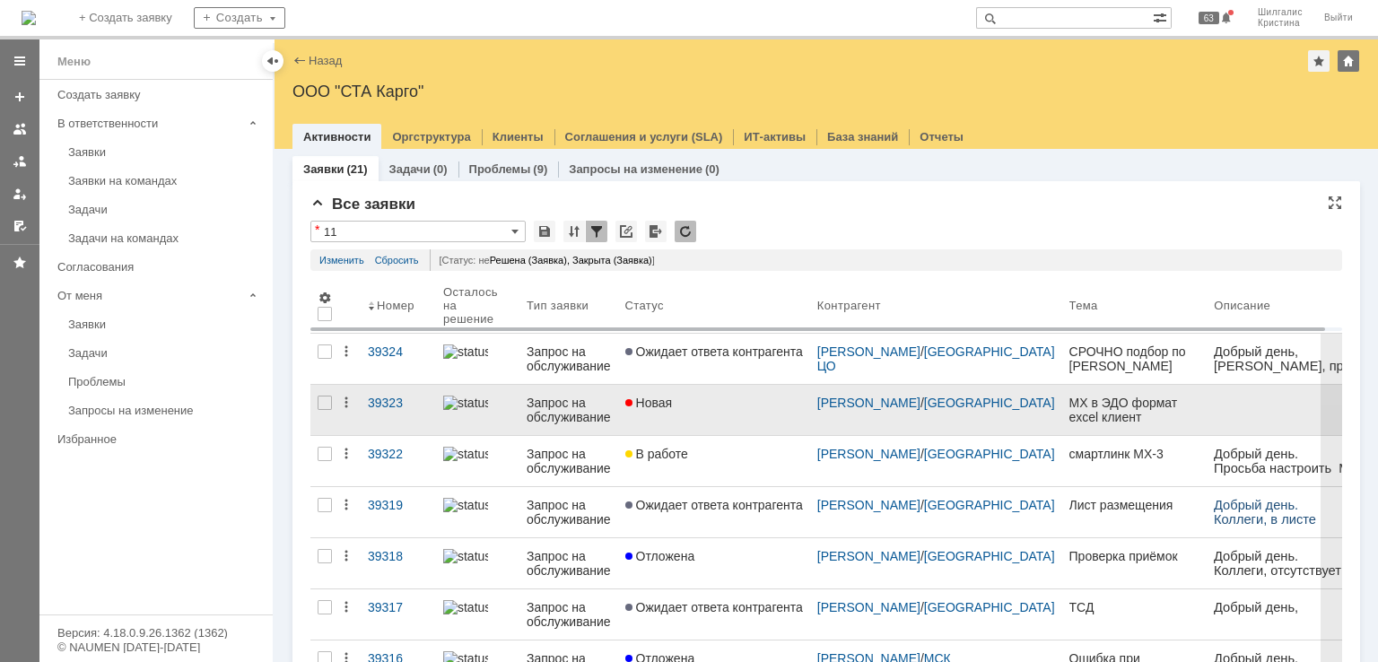
click at [730, 405] on div "Новая" at bounding box center [714, 403] width 178 height 14
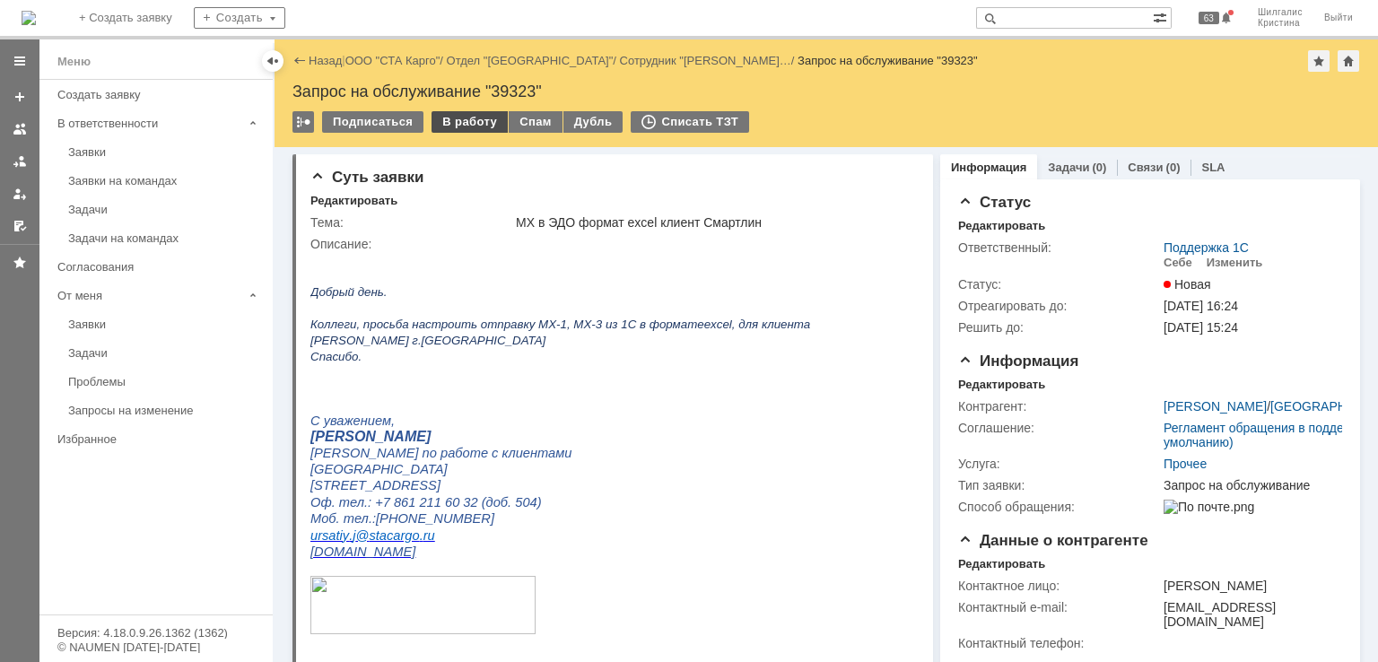
click at [470, 123] on div "В работу" at bounding box center [470, 122] width 76 height 22
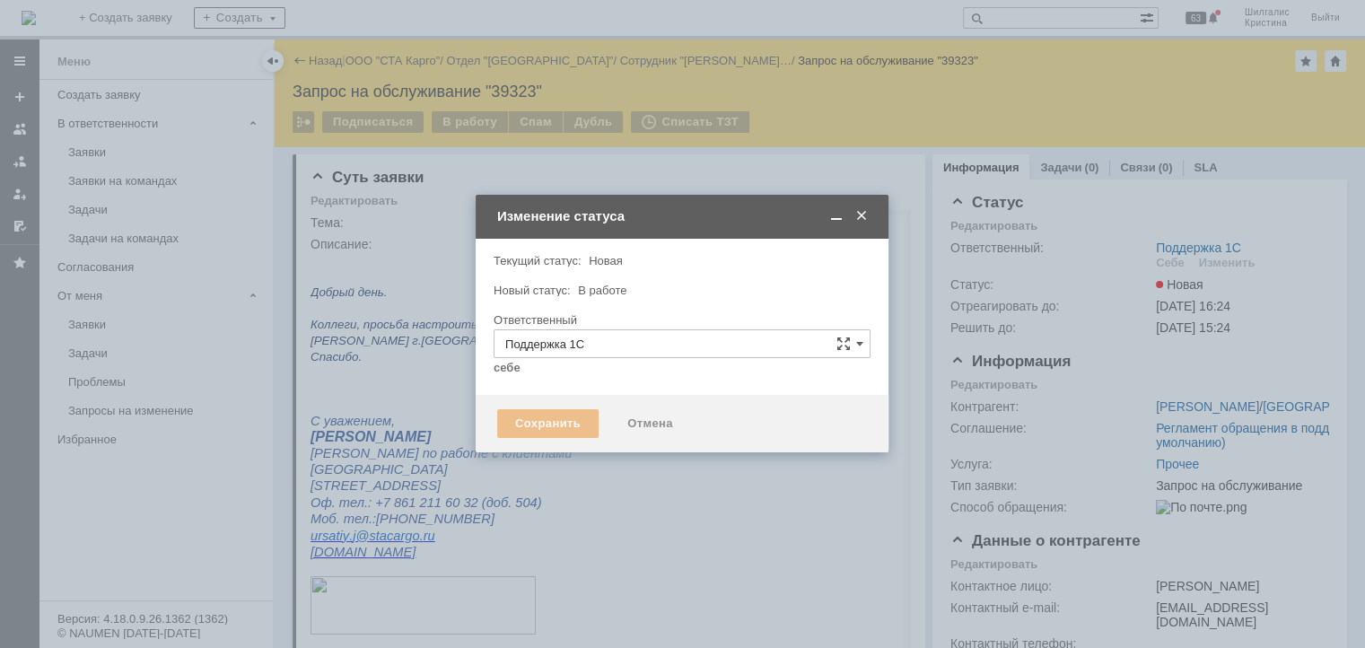
type input "[PERSON_NAME]"
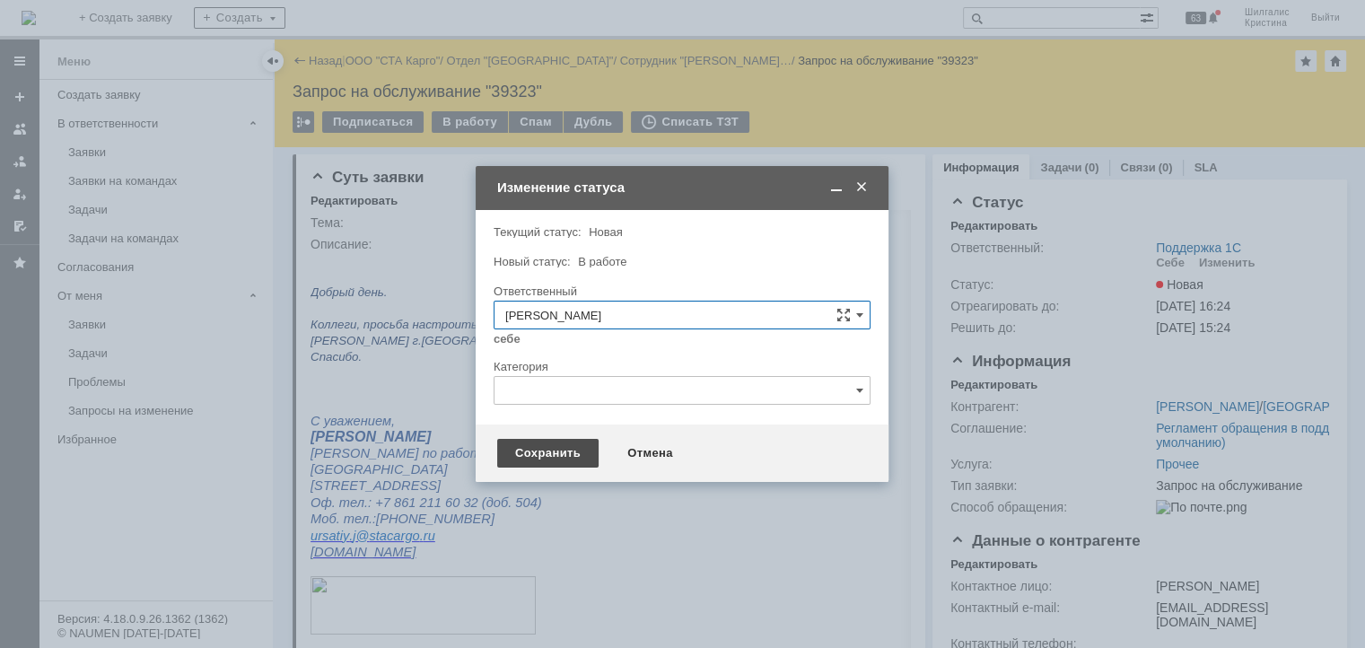
click at [560, 442] on div "Сохранить" at bounding box center [547, 453] width 101 height 29
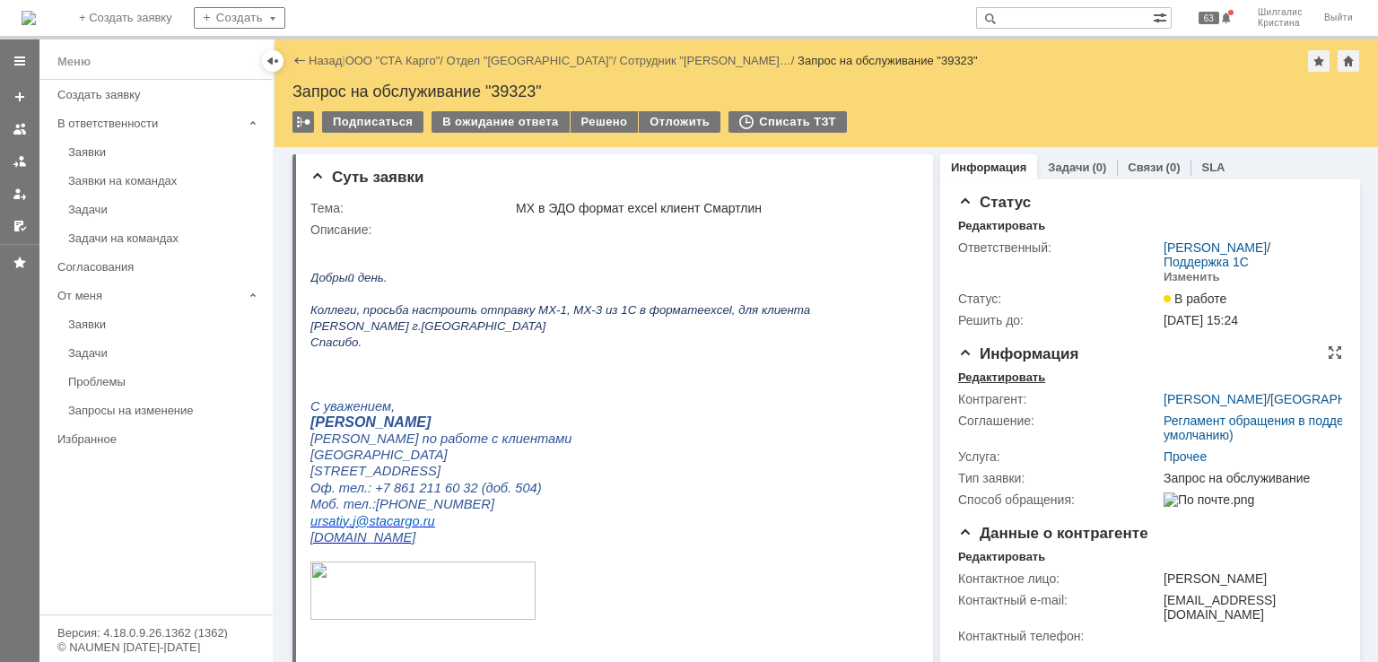
click at [987, 378] on div "Редактировать" at bounding box center [1001, 378] width 87 height 14
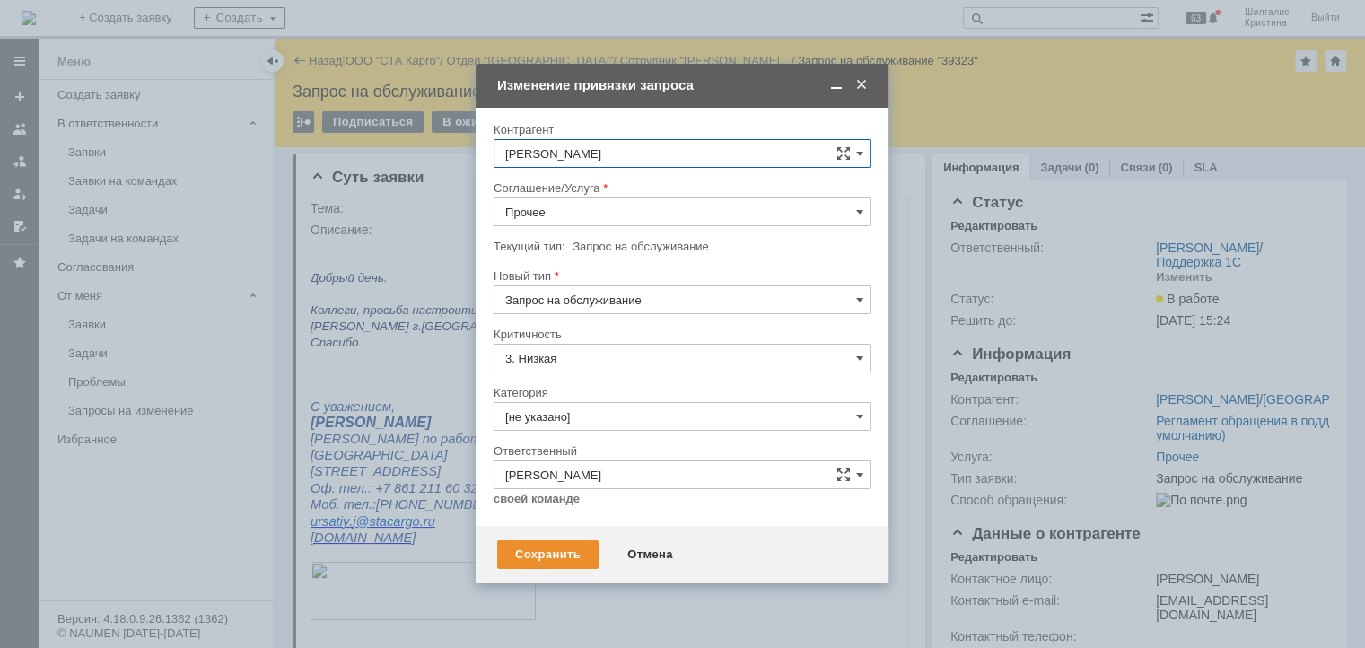
click at [577, 213] on input "Прочее" at bounding box center [682, 211] width 377 height 29
click at [591, 368] on span "WMS Прочее" at bounding box center [682, 375] width 354 height 14
type input "WMS Прочее"
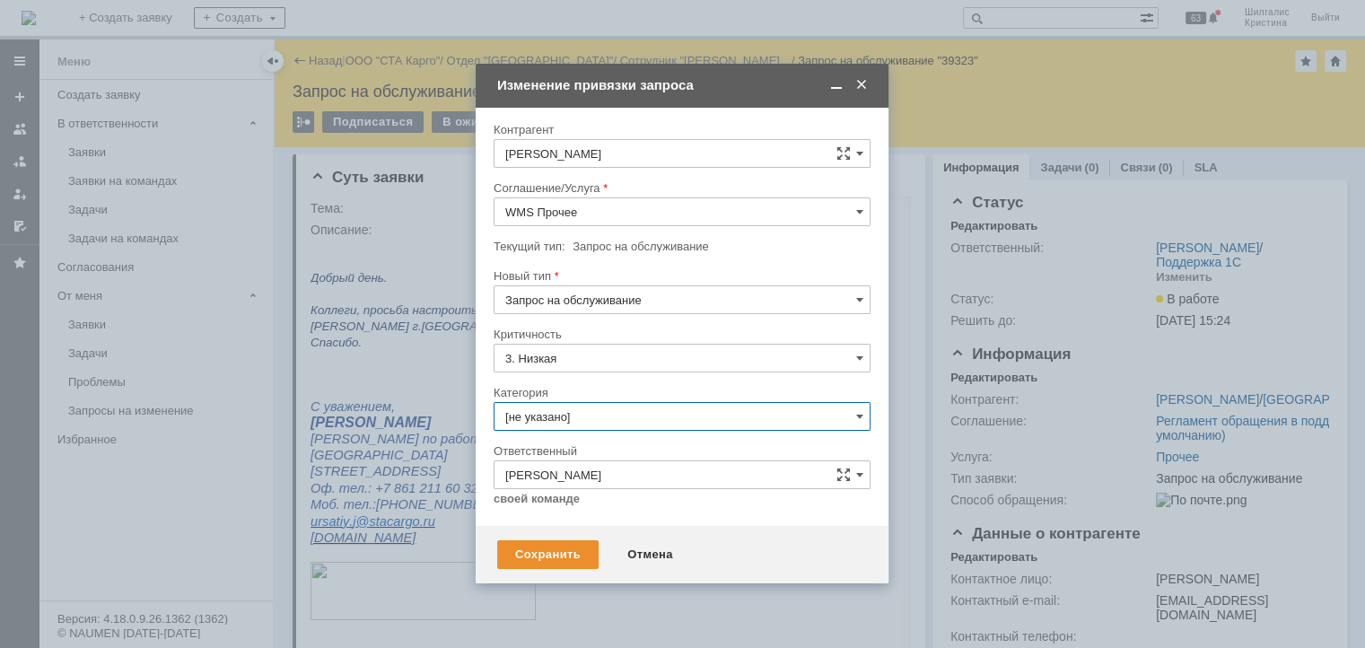
click at [565, 417] on input "[не указано]" at bounding box center [682, 416] width 377 height 29
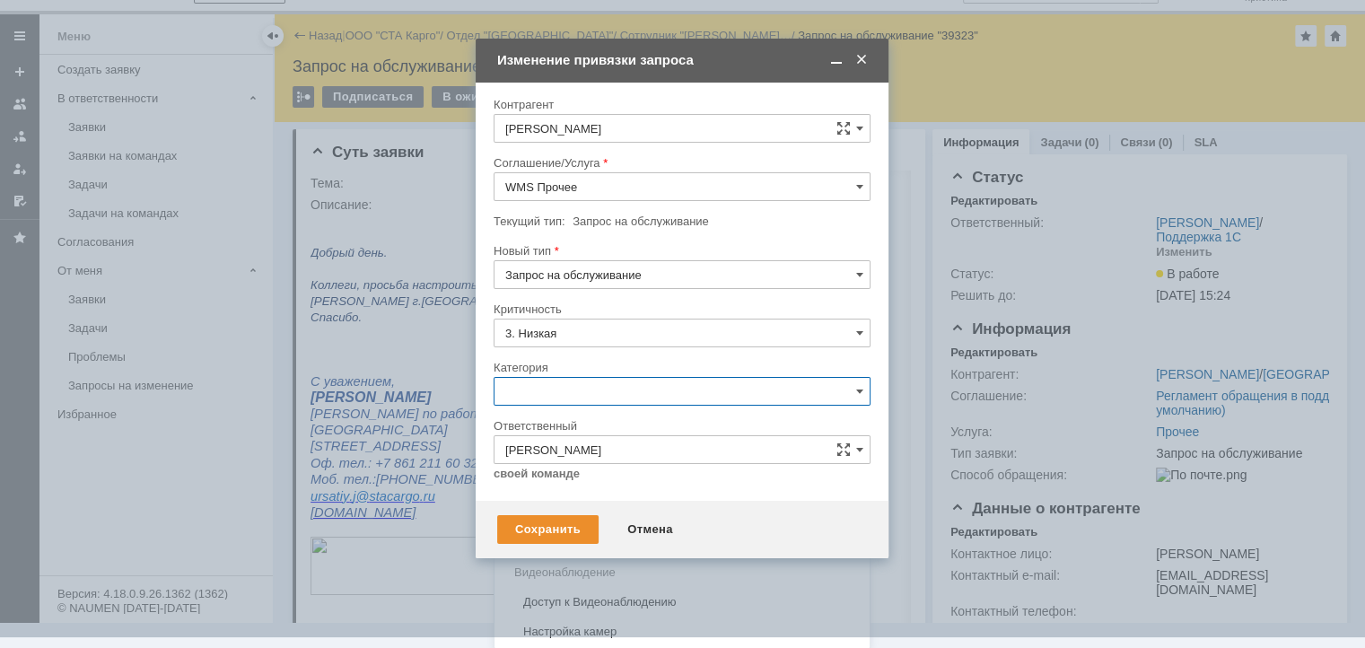
click at [565, 485] on span "Изменение" at bounding box center [682, 484] width 354 height 14
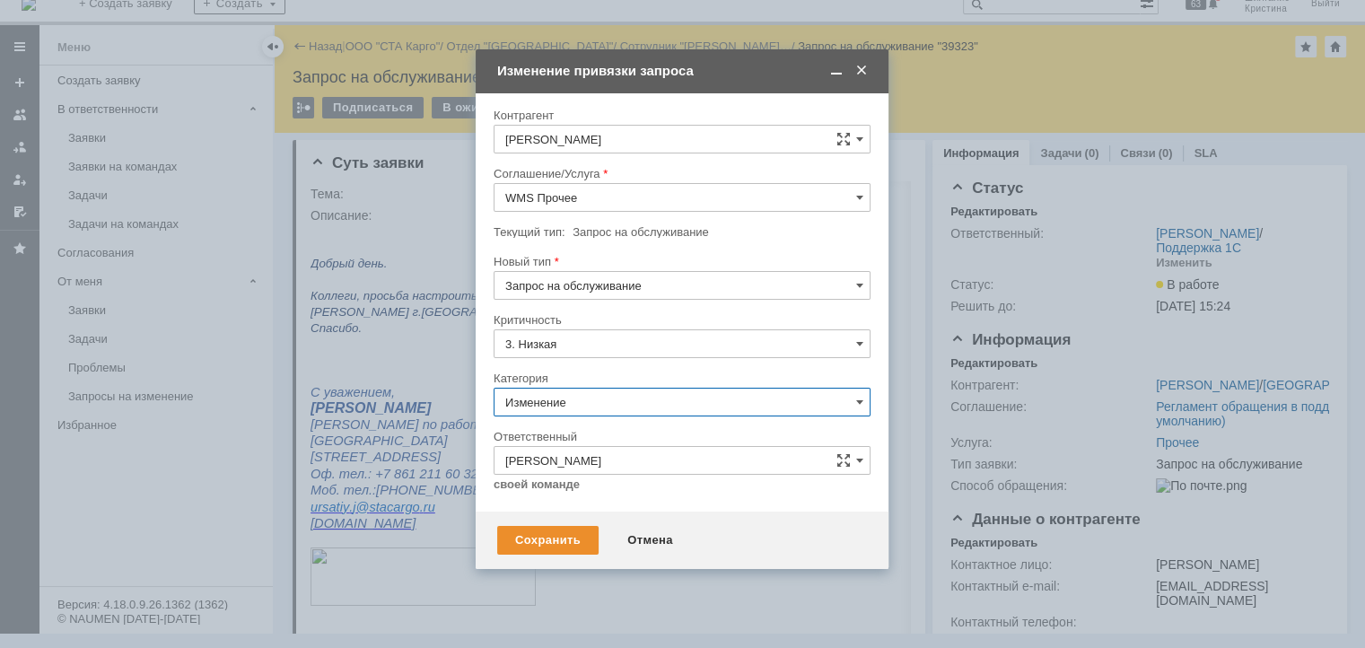
scroll to position [14, 0]
type input "Изменение"
click at [560, 538] on div "Сохранить" at bounding box center [547, 540] width 101 height 29
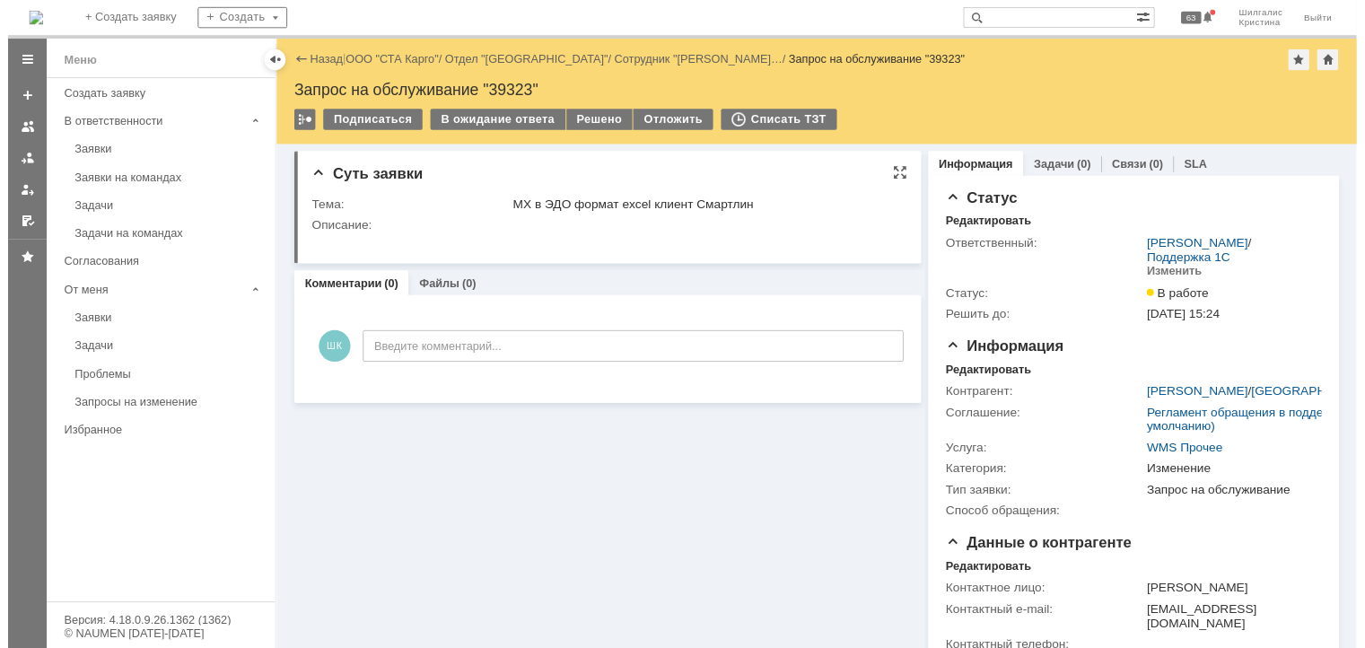
scroll to position [0, 0]
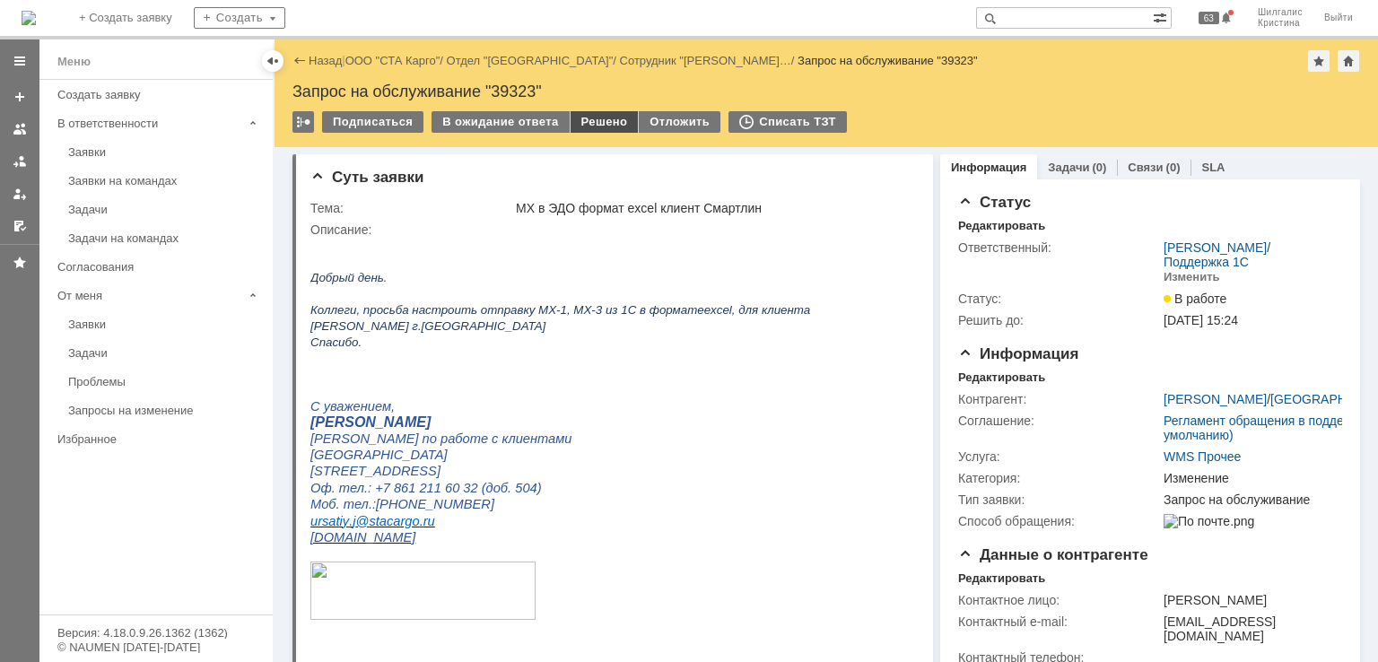
click at [594, 120] on div "Решено" at bounding box center [605, 122] width 68 height 22
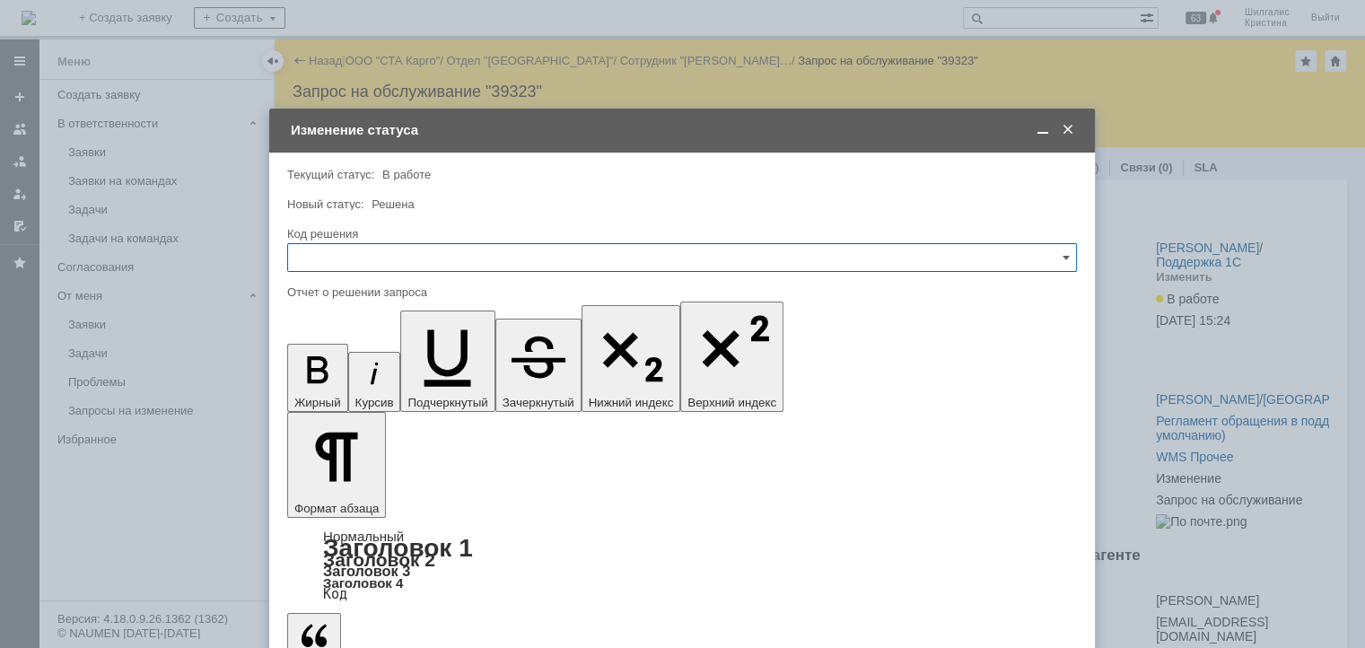
click at [422, 257] on input "text" at bounding box center [682, 257] width 790 height 29
click at [330, 488] on div "Решено" at bounding box center [682, 498] width 788 height 29
type input "Решено"
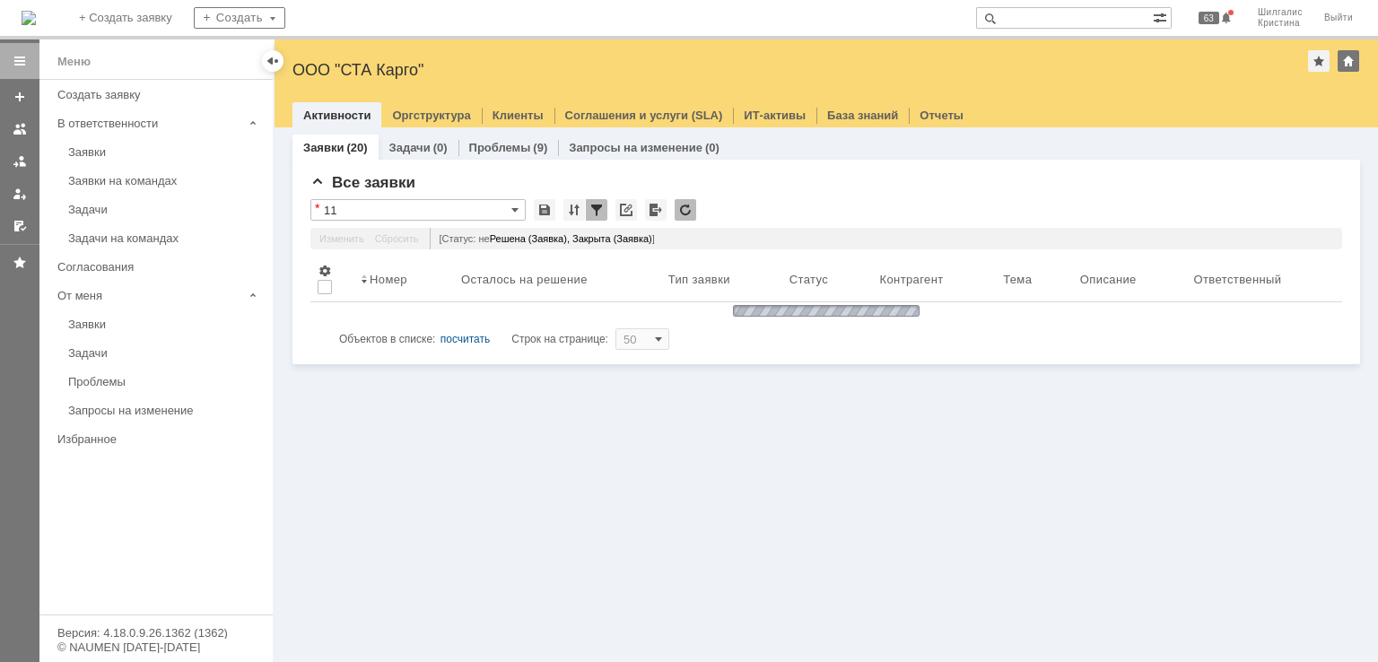
click at [1046, 19] on input "text" at bounding box center [1064, 18] width 177 height 22
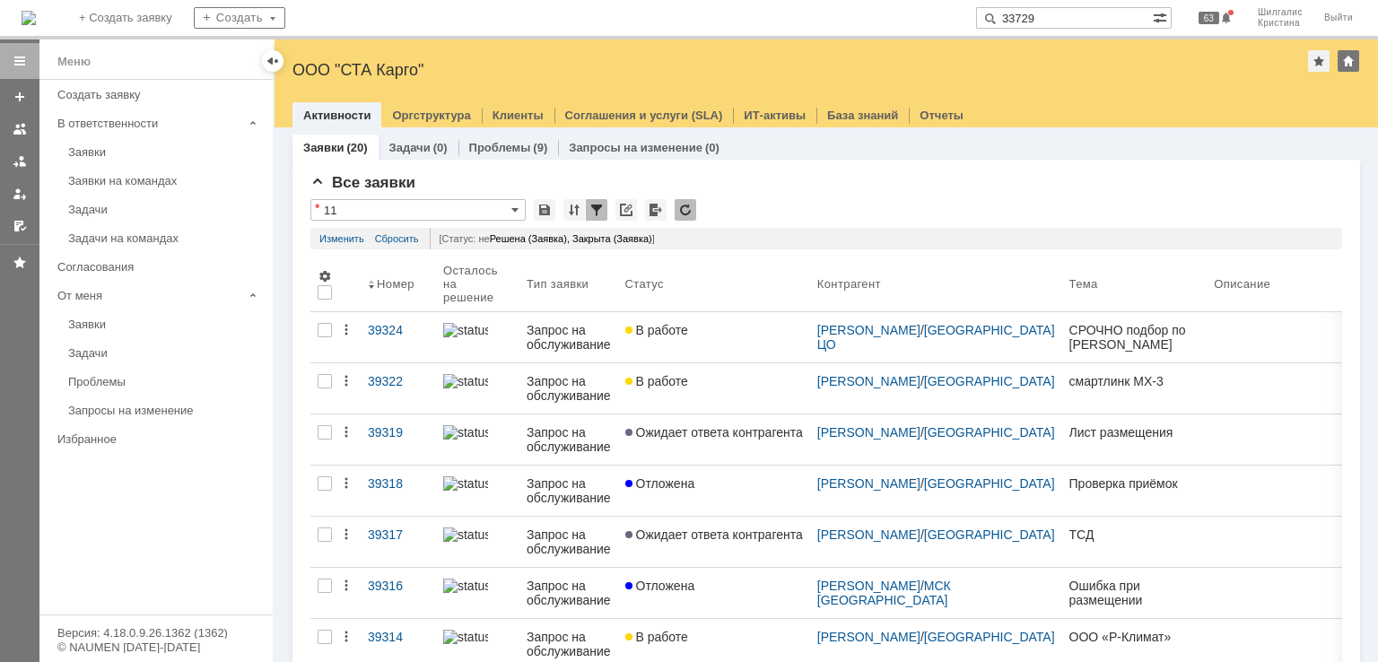
type input "33729"
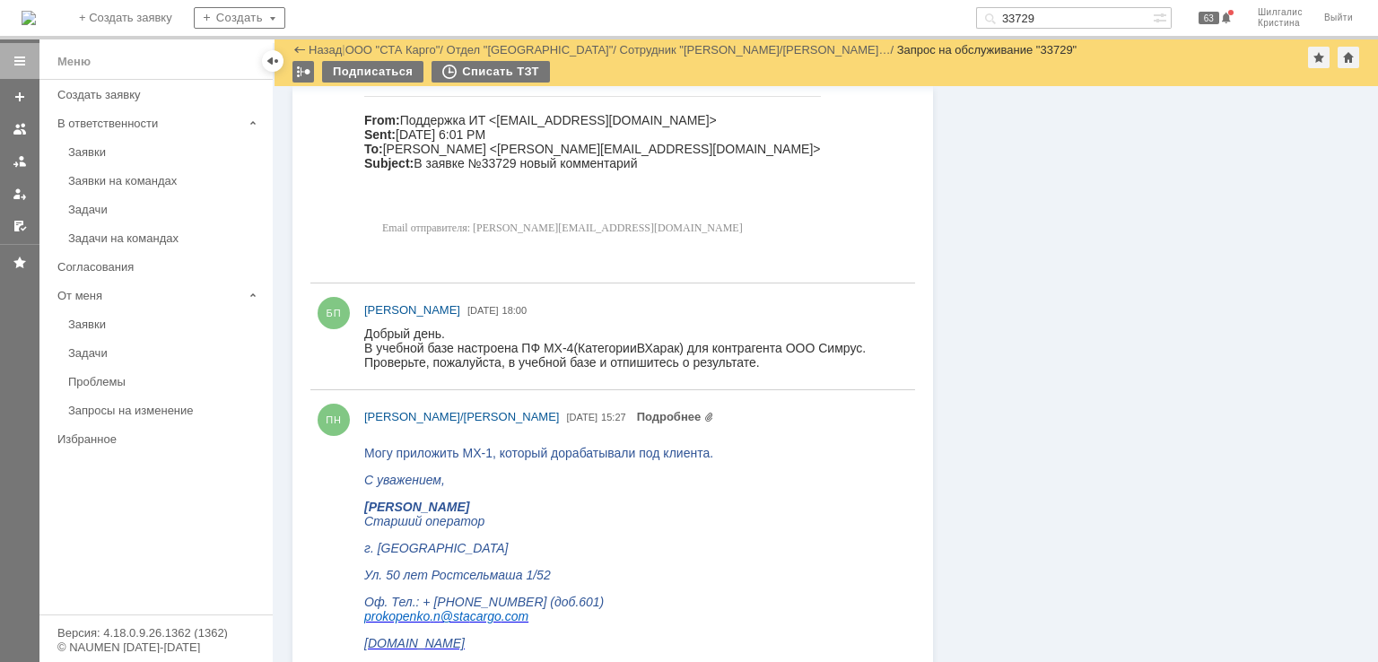
scroll to position [1256, 0]
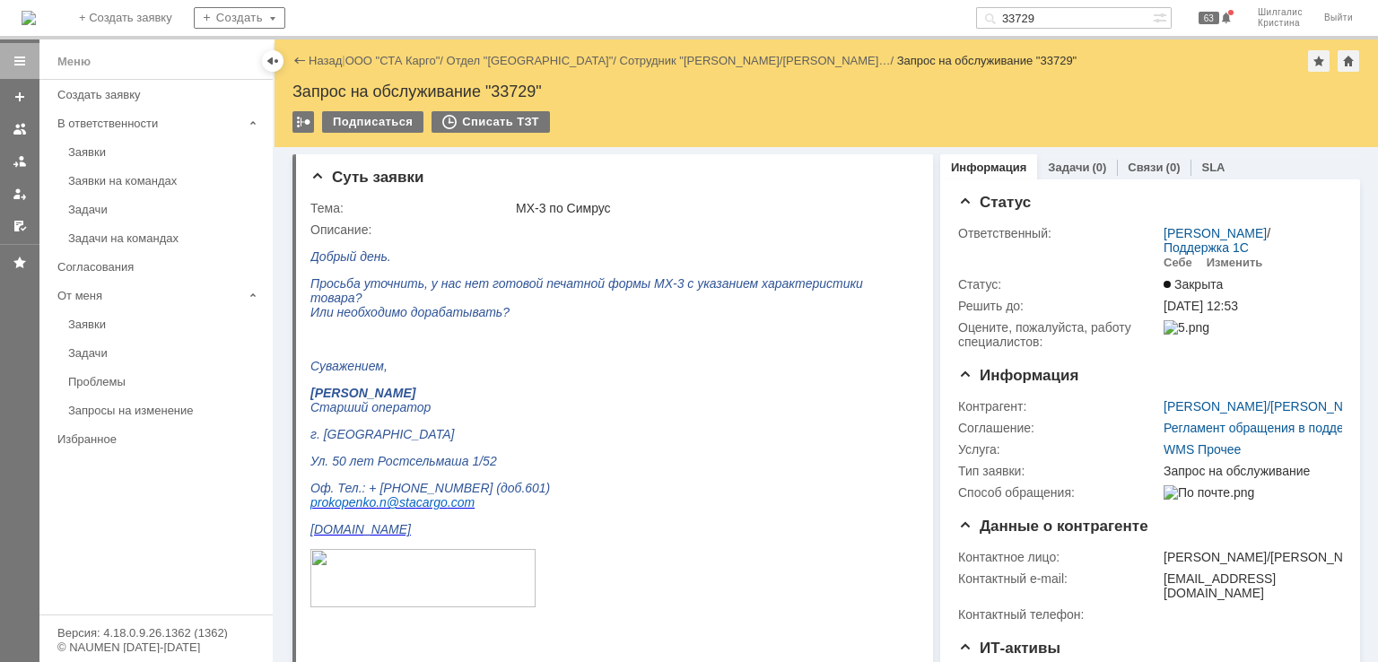
drag, startPoint x: 1033, startPoint y: 428, endPoint x: 880, endPoint y: -9, distance: 462.9
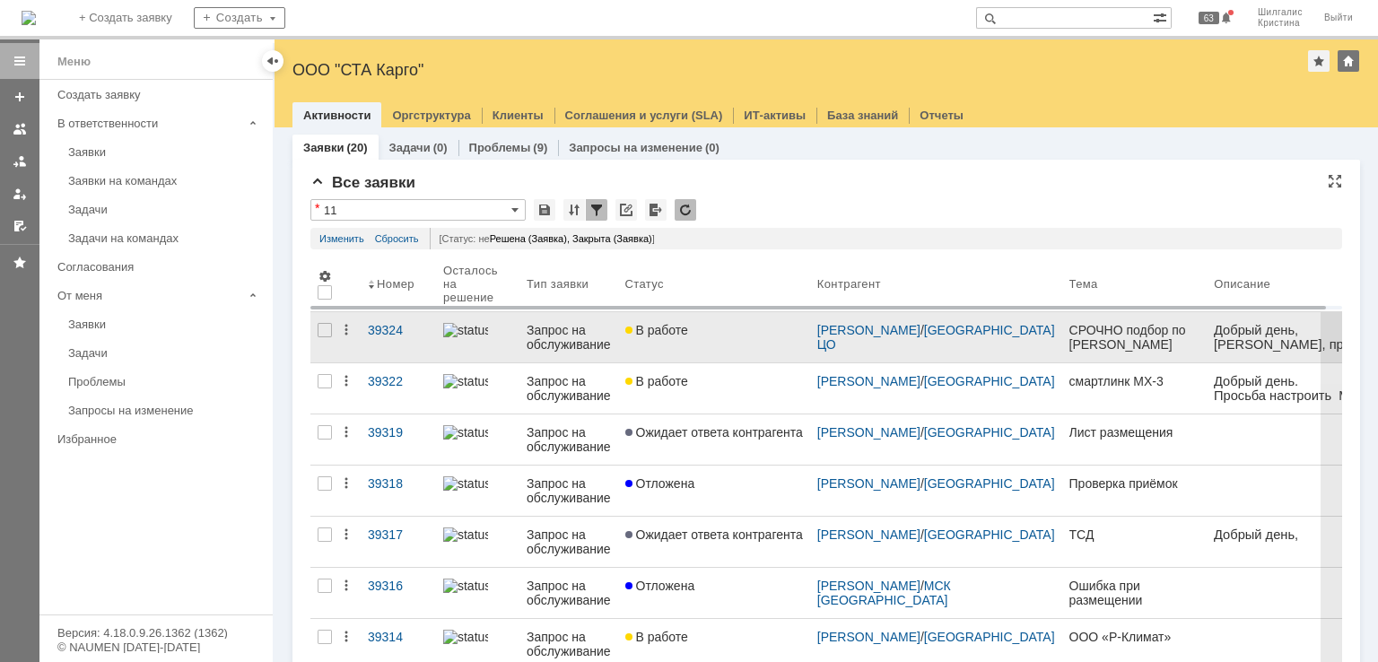
click at [702, 326] on div "В работе" at bounding box center [714, 330] width 178 height 14
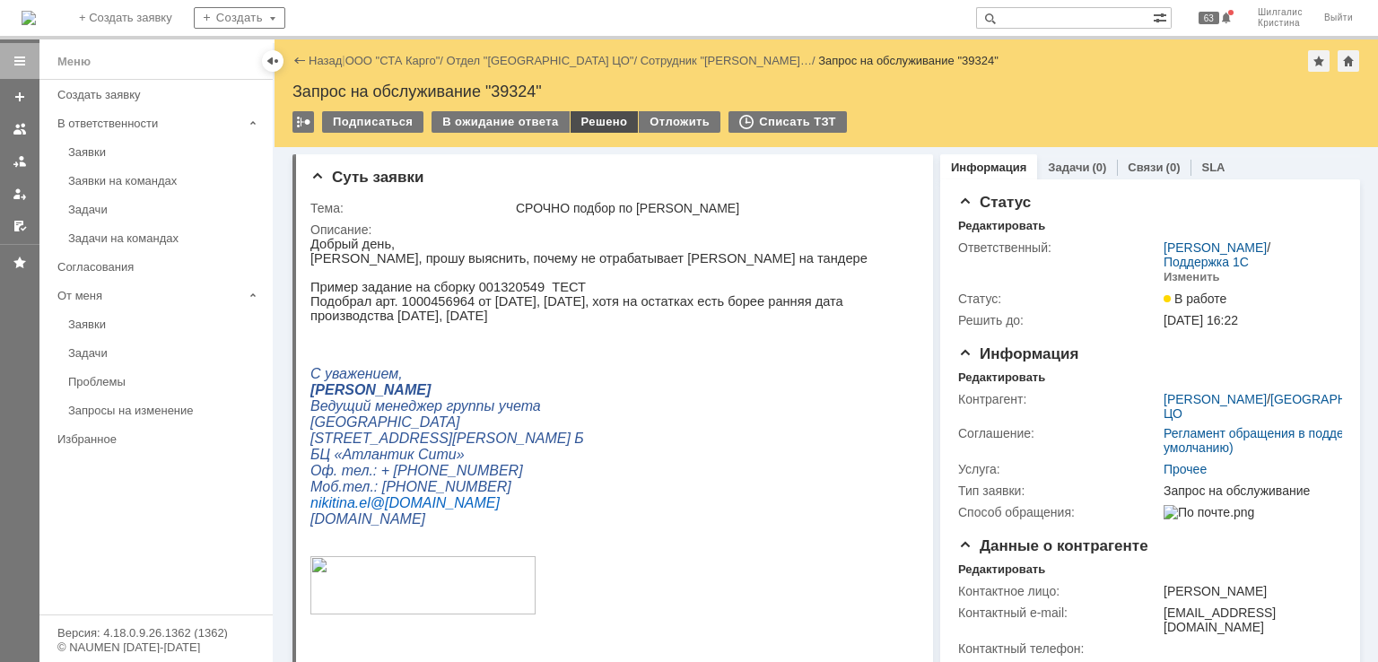
click at [595, 119] on div "Решено" at bounding box center [605, 122] width 68 height 22
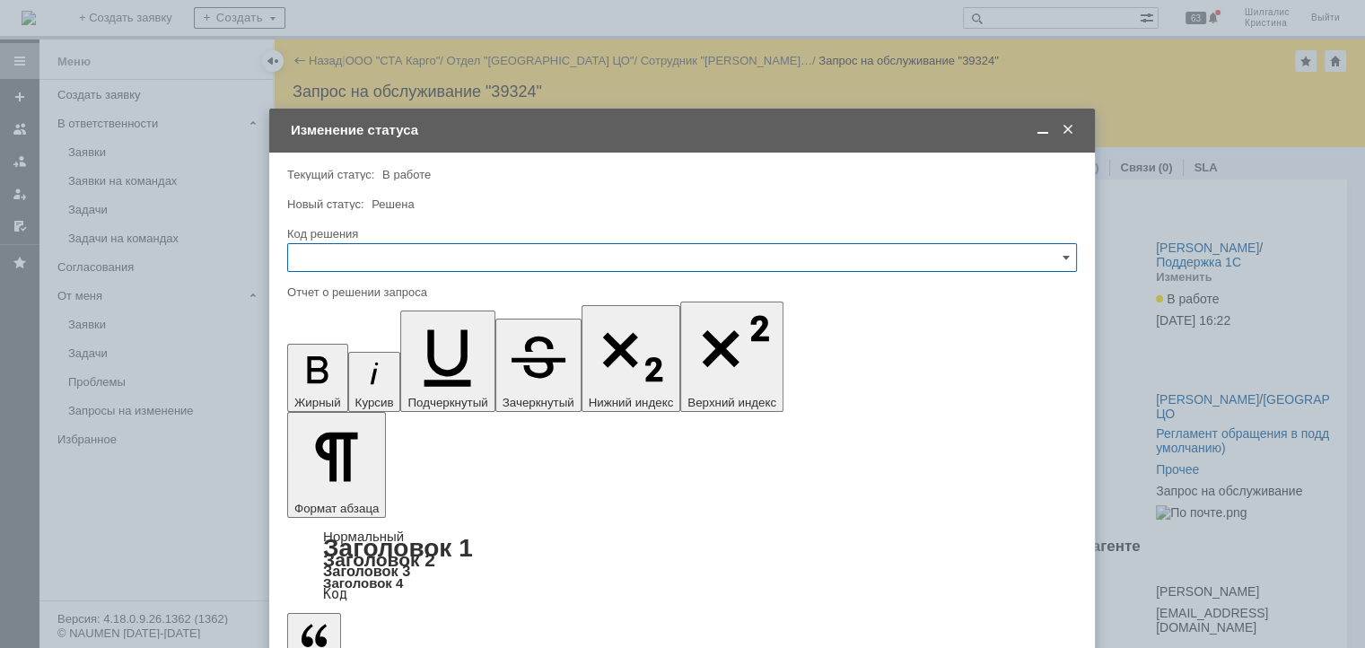
click at [509, 256] on input "text" at bounding box center [682, 257] width 790 height 29
click at [328, 487] on div "Решено" at bounding box center [682, 498] width 788 height 29
type input "Решено"
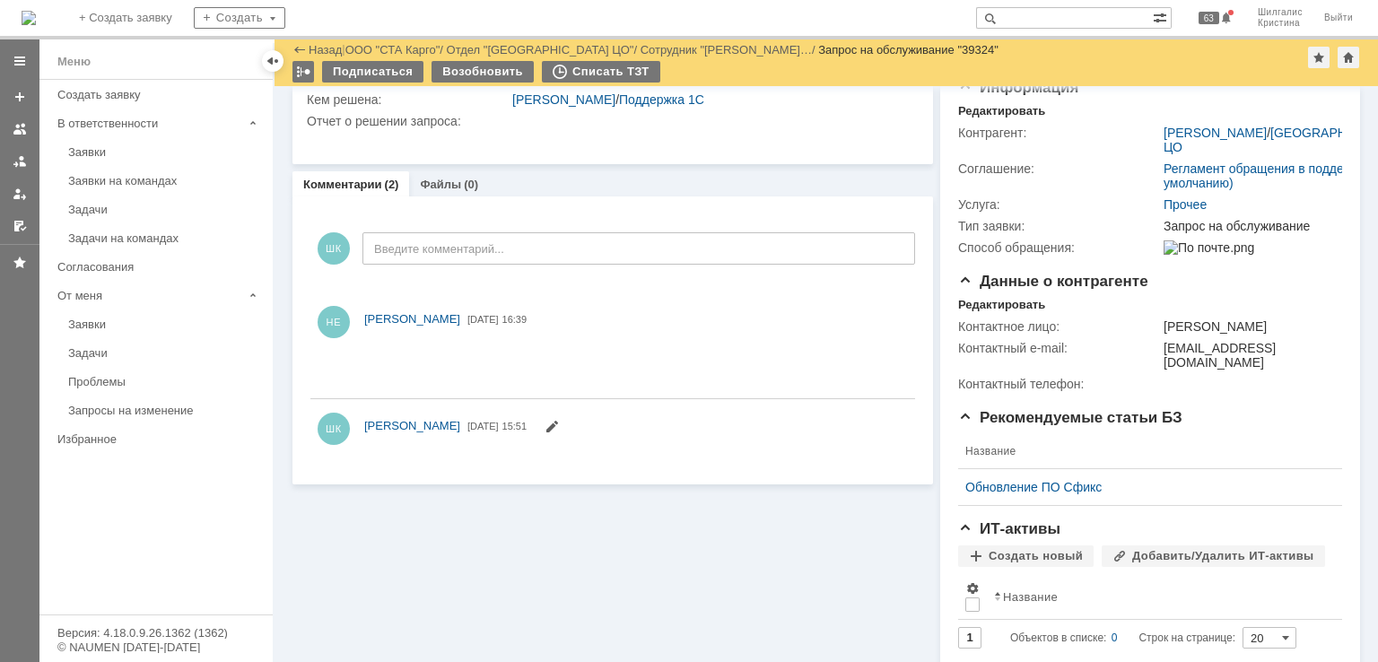
scroll to position [341, 0]
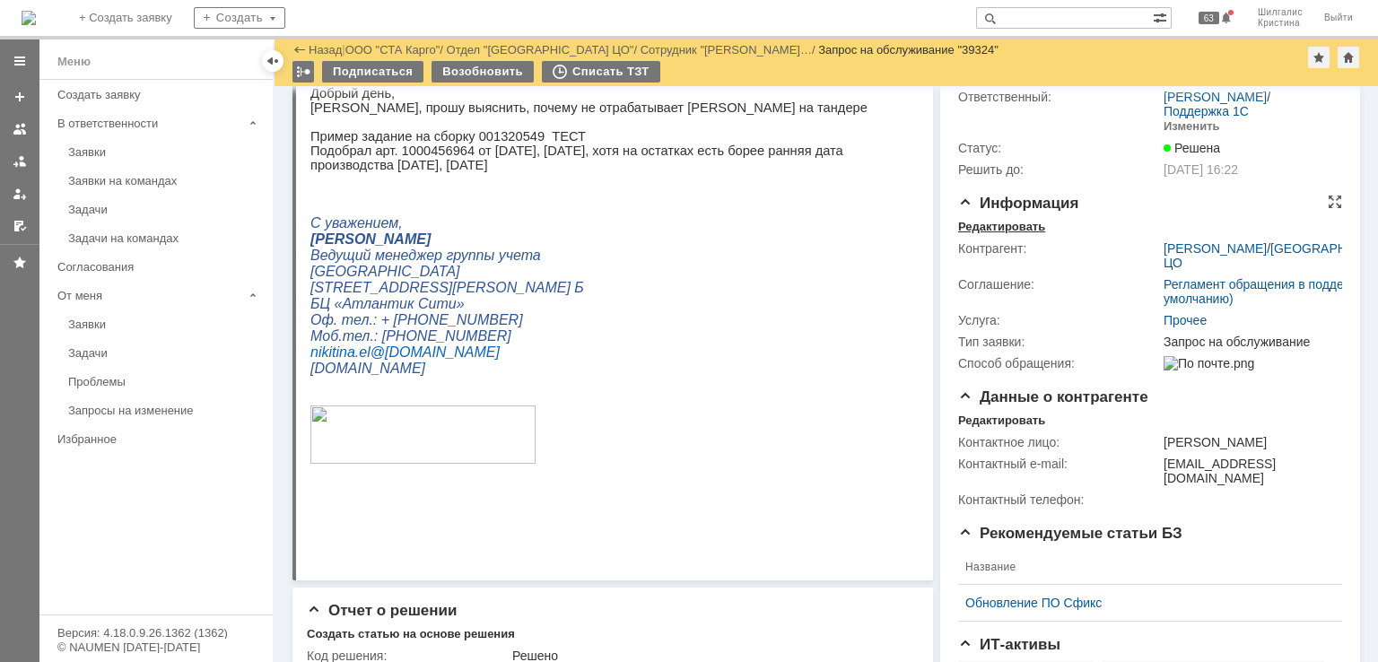
click at [1013, 227] on div "Редактировать" at bounding box center [1001, 227] width 87 height 14
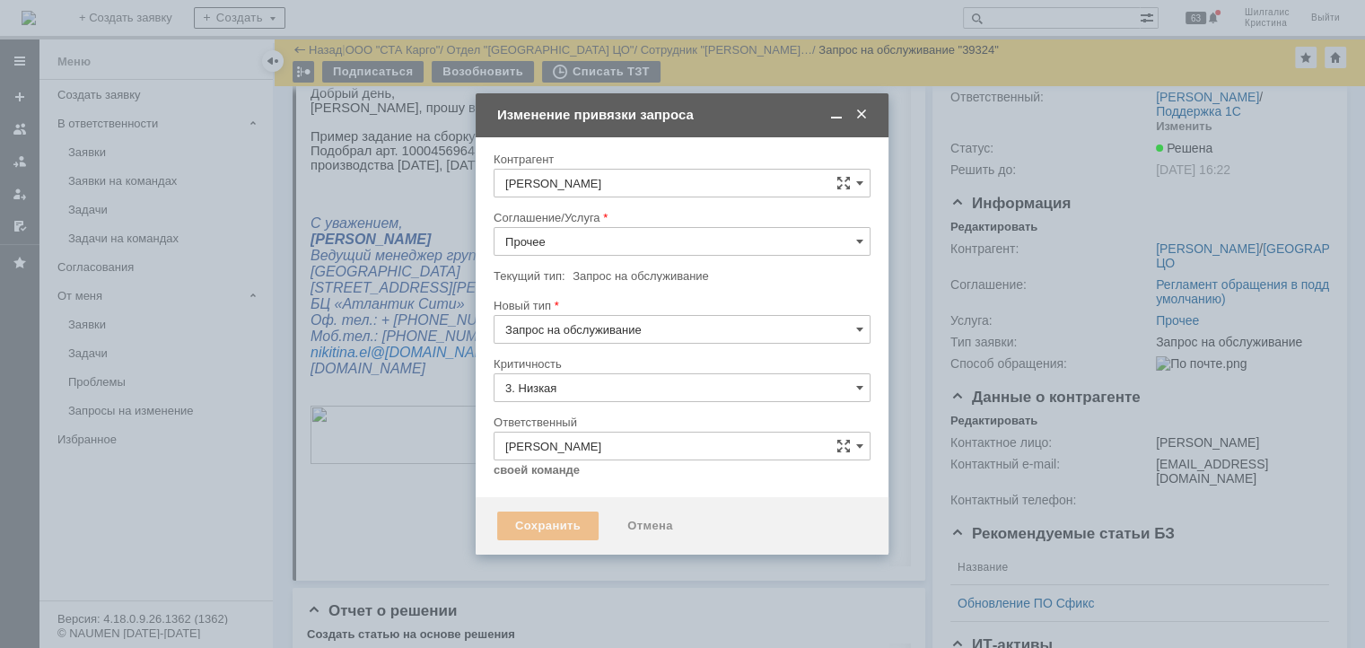
type input "[не указано]"
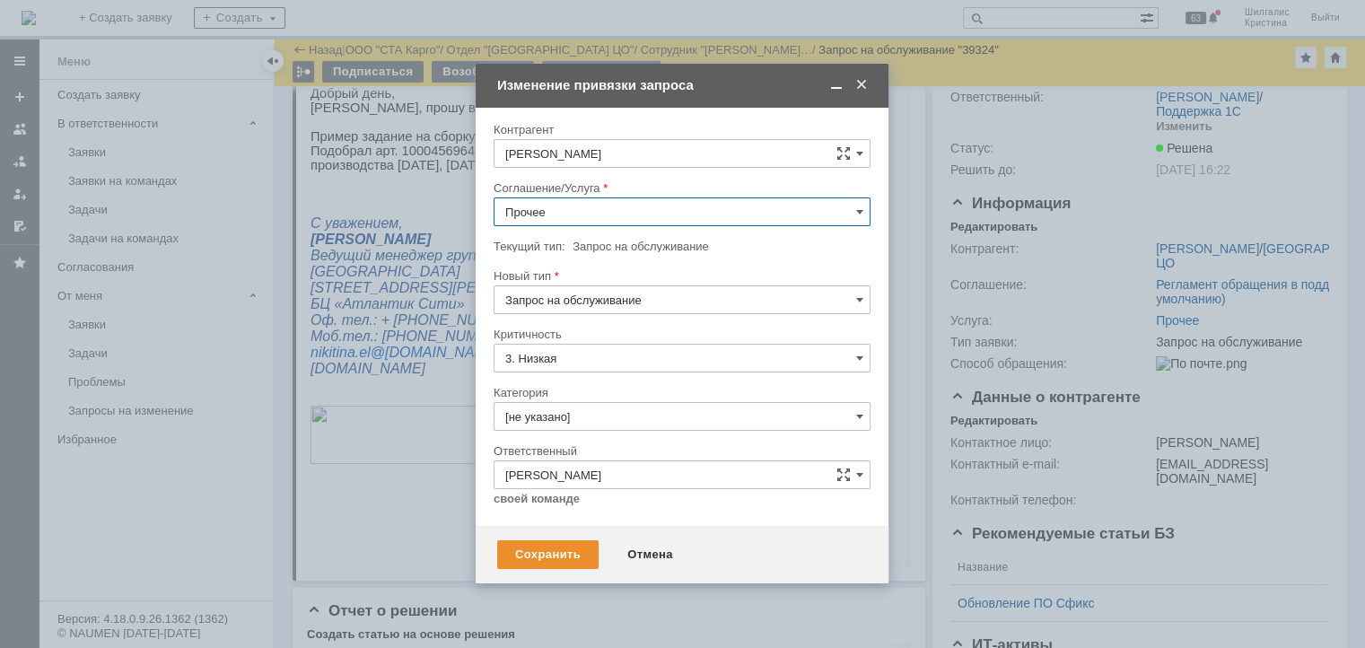
click at [577, 209] on input "Прочее" at bounding box center [682, 211] width 377 height 29
click at [575, 290] on div "WMS Сборка" at bounding box center [681, 284] width 375 height 29
type input "WMS Сборка"
click at [553, 410] on input "[не указано]" at bounding box center [682, 416] width 377 height 29
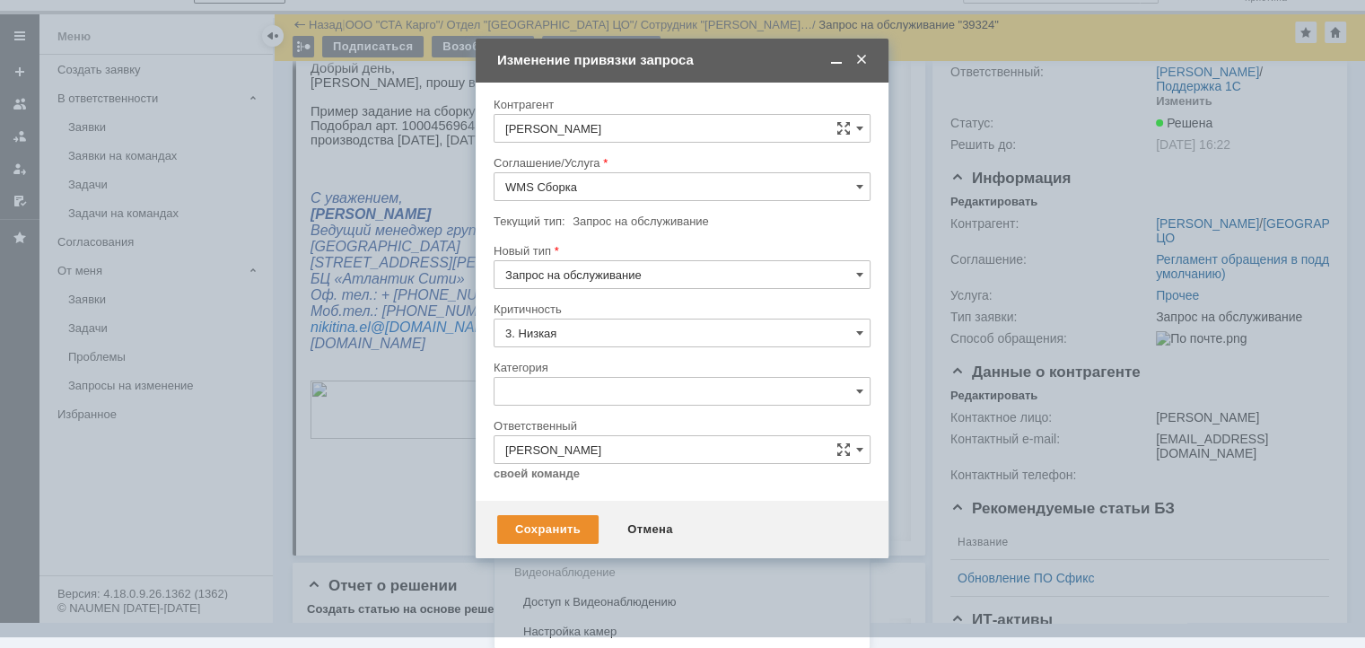
click at [564, 512] on span "Консультация пользователя" at bounding box center [682, 513] width 354 height 14
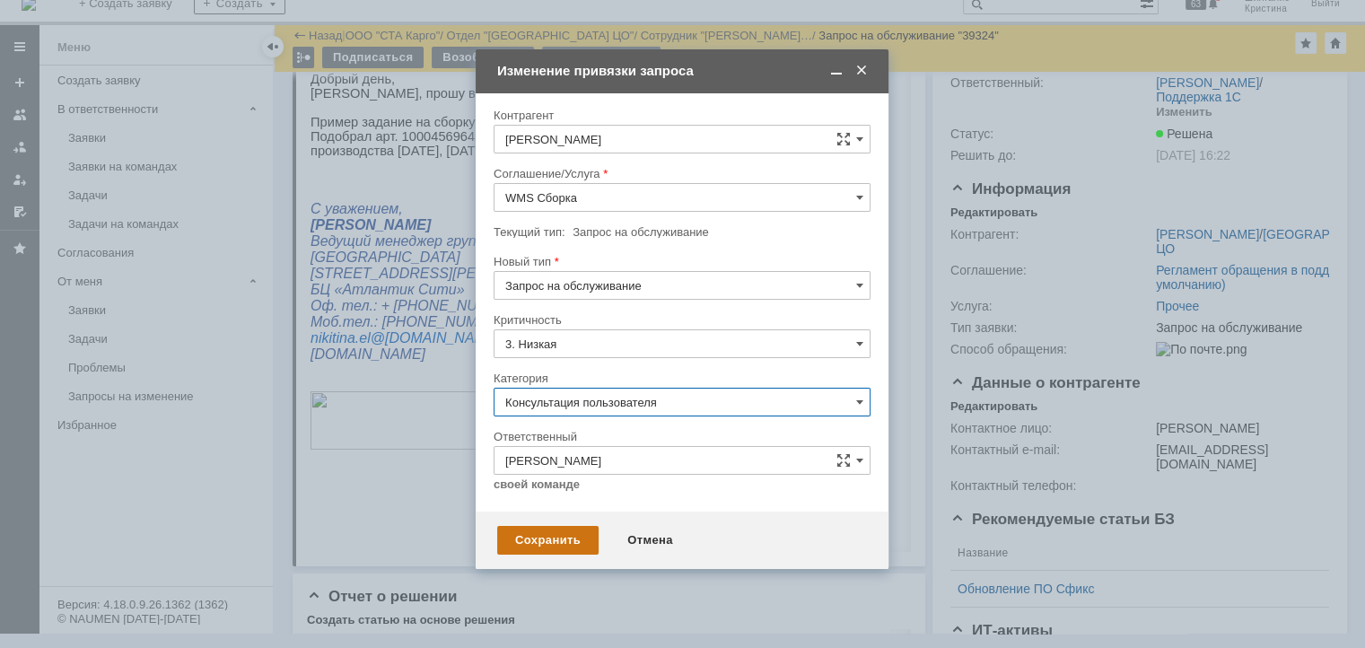
type input "Консультация пользователя"
click at [547, 541] on div "Сохранить" at bounding box center [547, 540] width 101 height 29
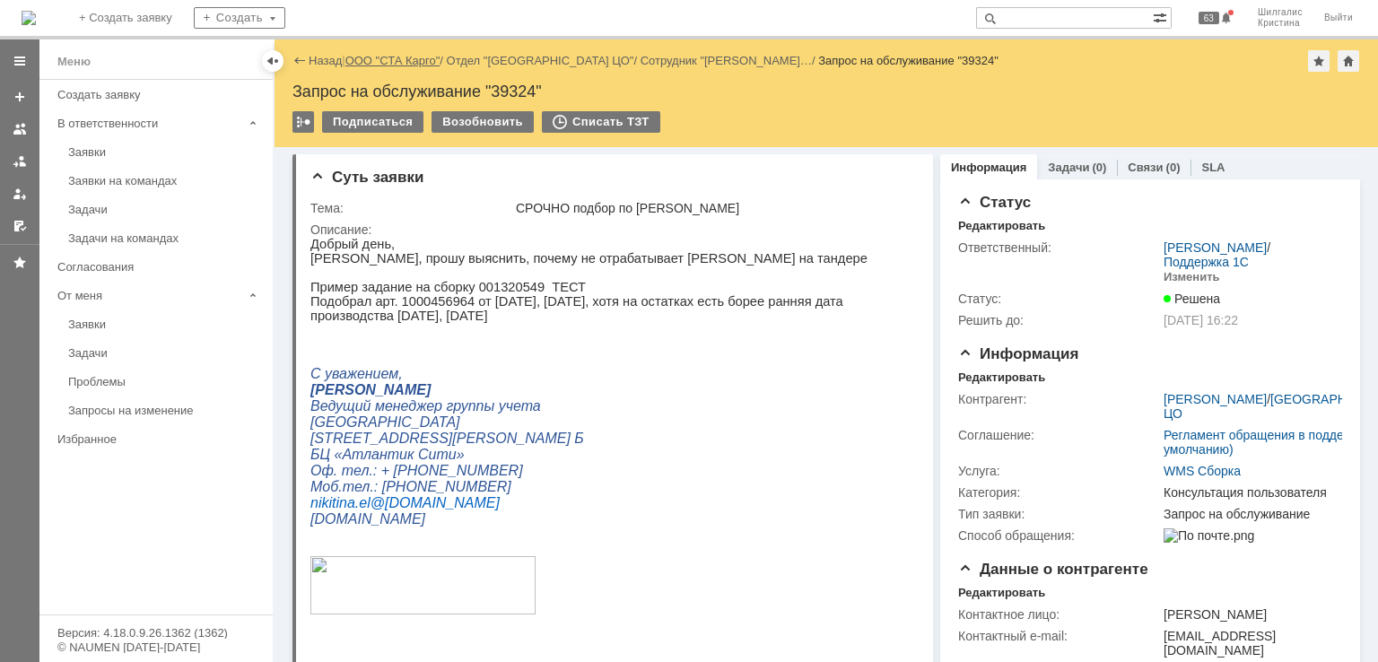
click at [389, 62] on link "ООО "СТА Карго"" at bounding box center [392, 60] width 95 height 13
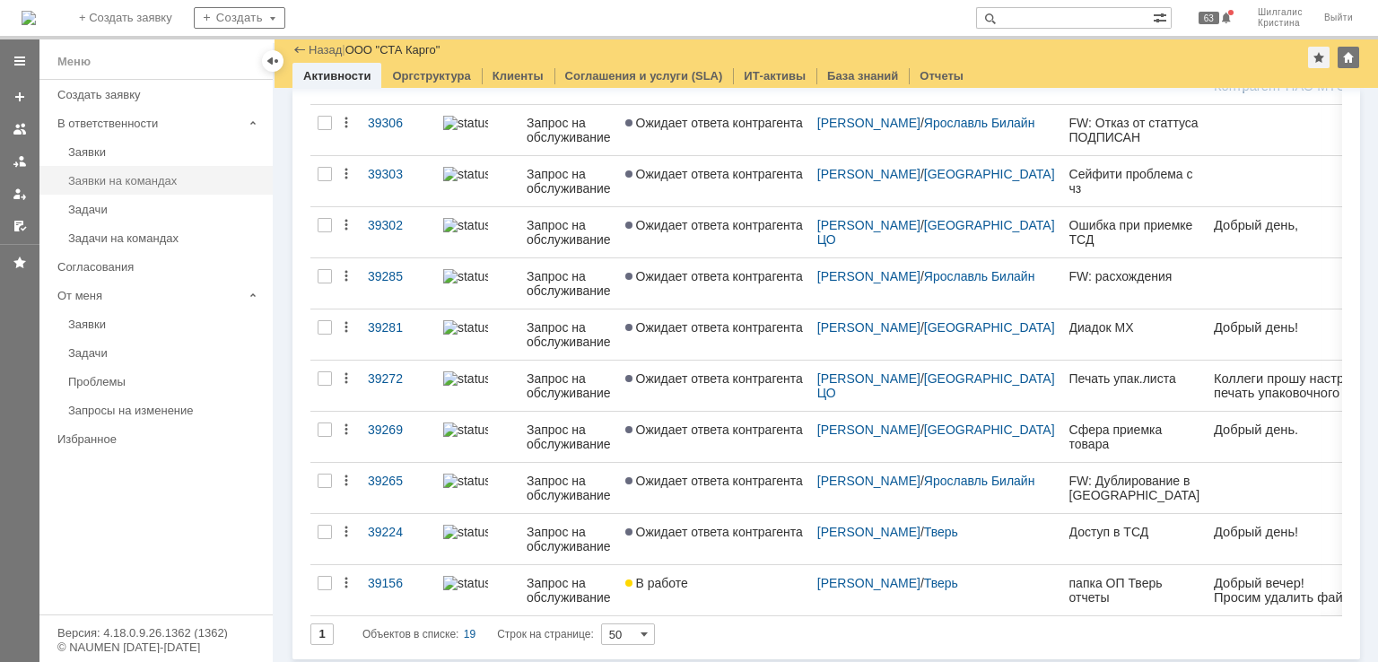
click at [153, 171] on link "Заявки на командах" at bounding box center [165, 181] width 208 height 28
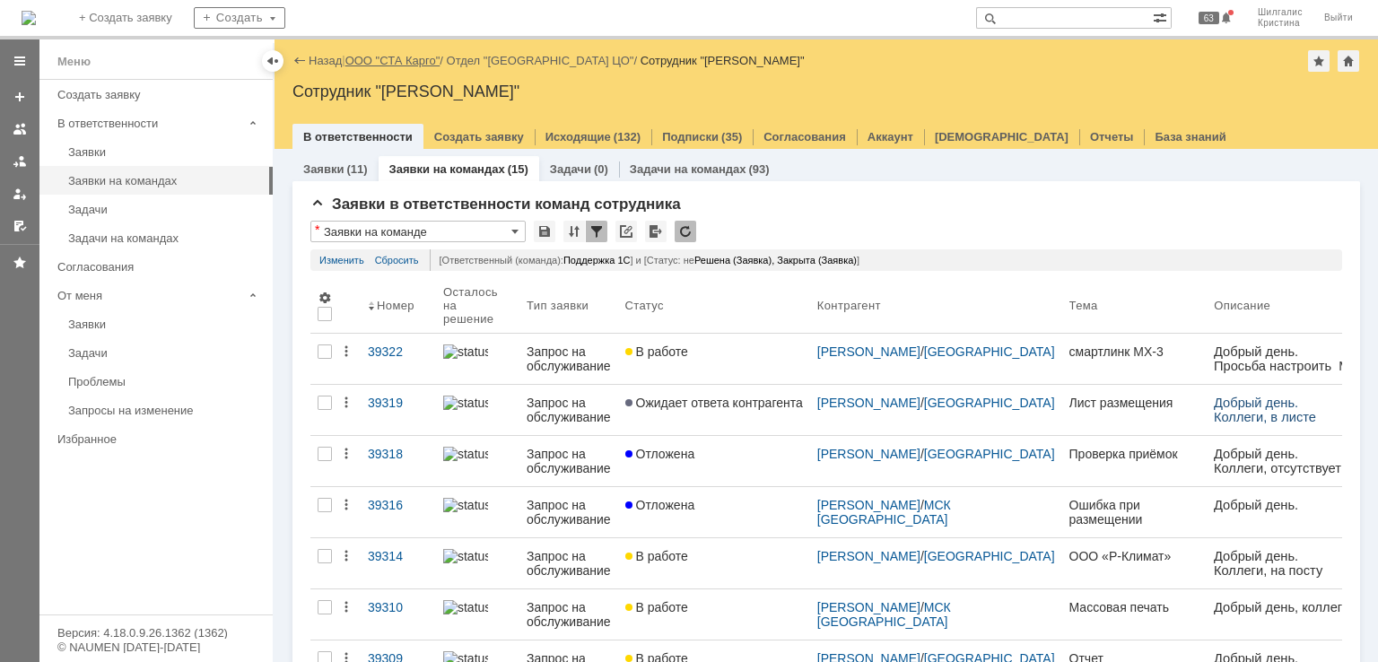
click at [380, 66] on link "ООО "СТА Карго"" at bounding box center [392, 60] width 95 height 13
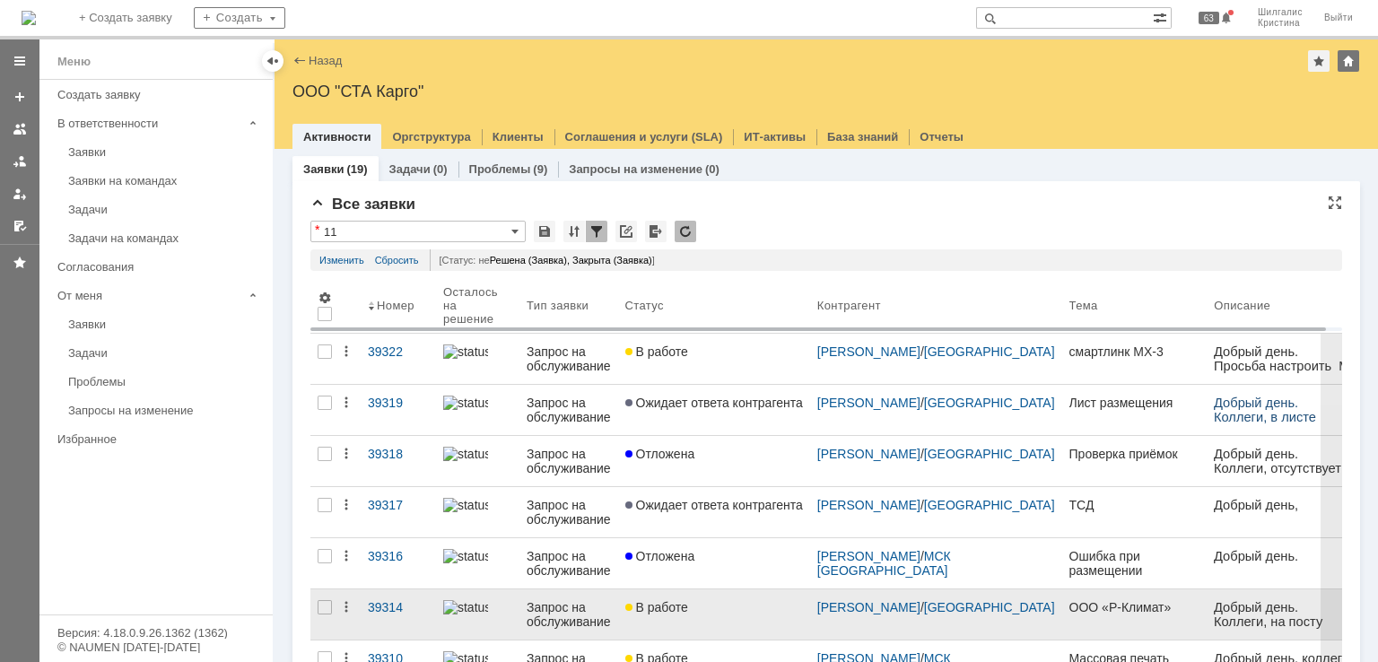
scroll to position [269, 0]
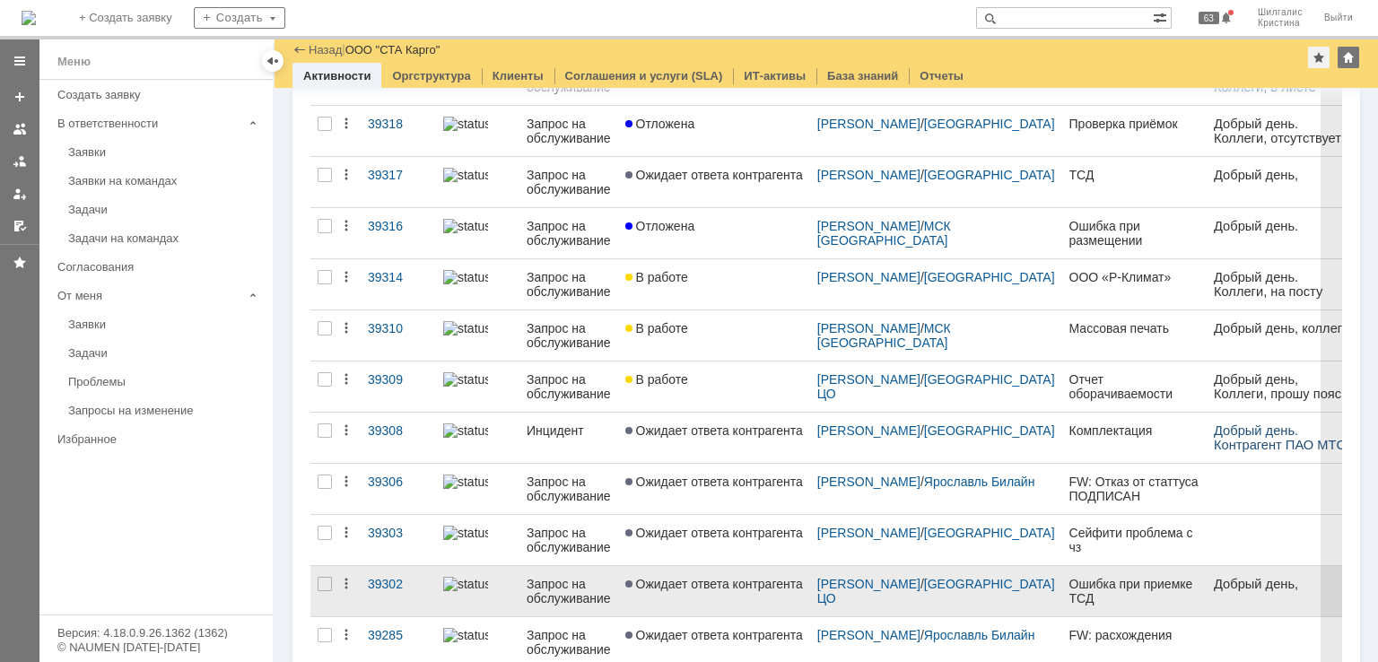
click at [727, 582] on span "Ожидает ответа контрагента" at bounding box center [714, 584] width 178 height 14
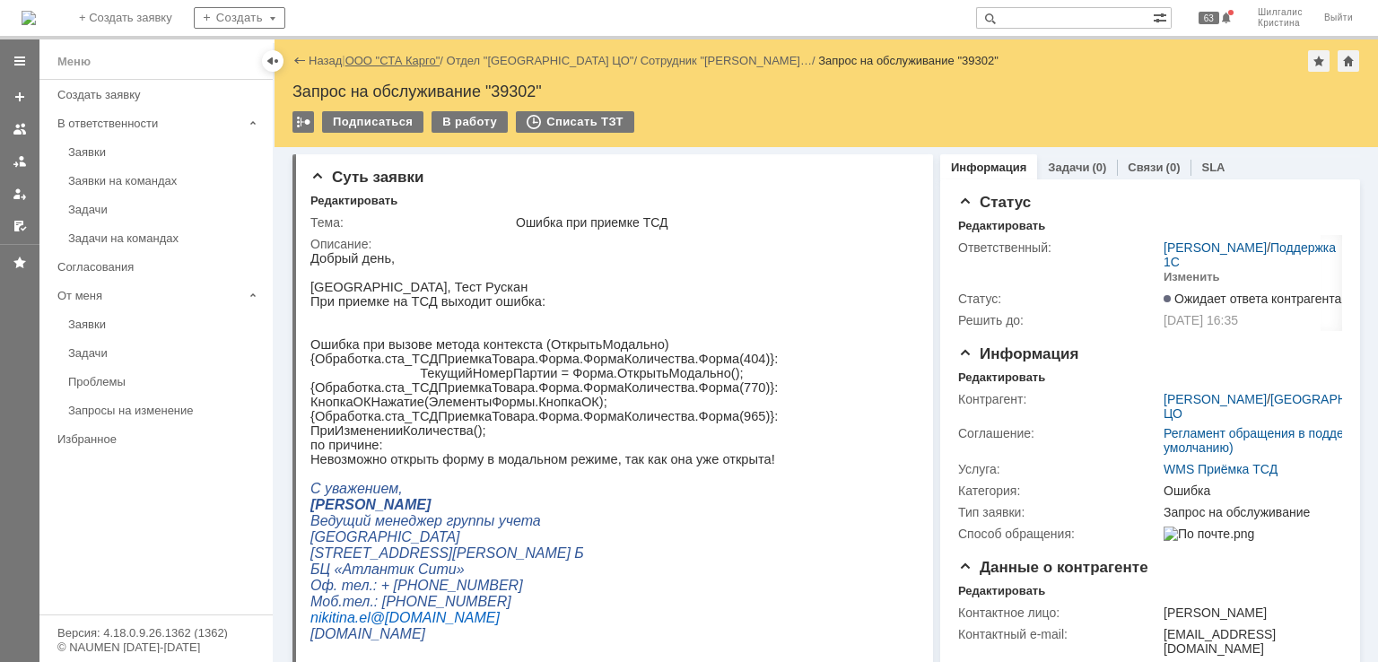
click at [403, 55] on link "ООО "СТА Карго"" at bounding box center [392, 60] width 95 height 13
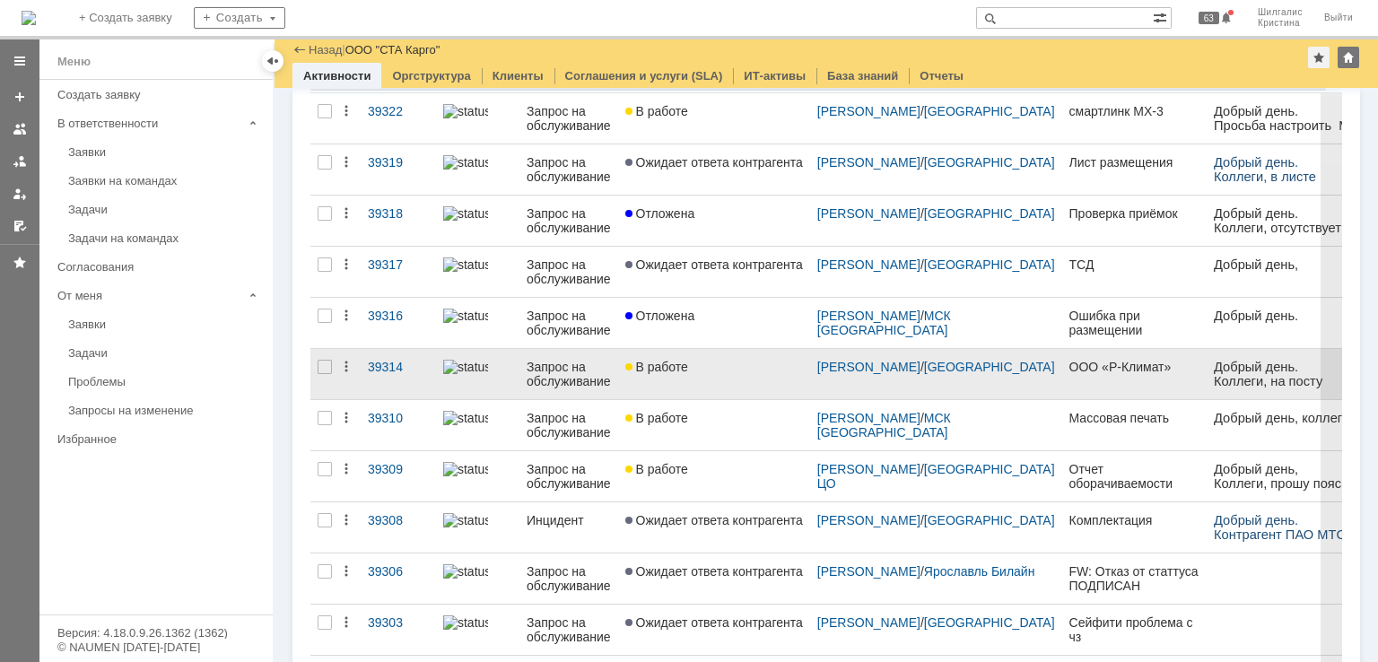
click at [700, 376] on link "В работе" at bounding box center [714, 374] width 192 height 50
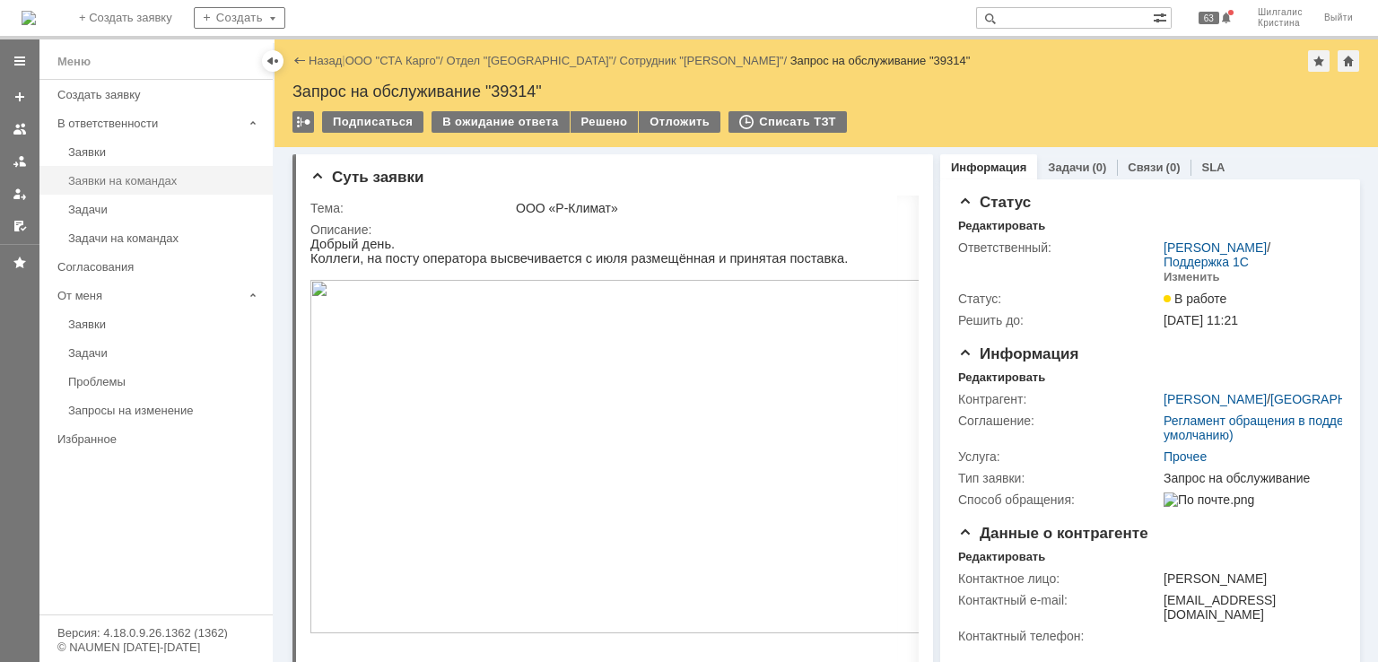
click at [159, 179] on div "Заявки на командах" at bounding box center [165, 180] width 194 height 13
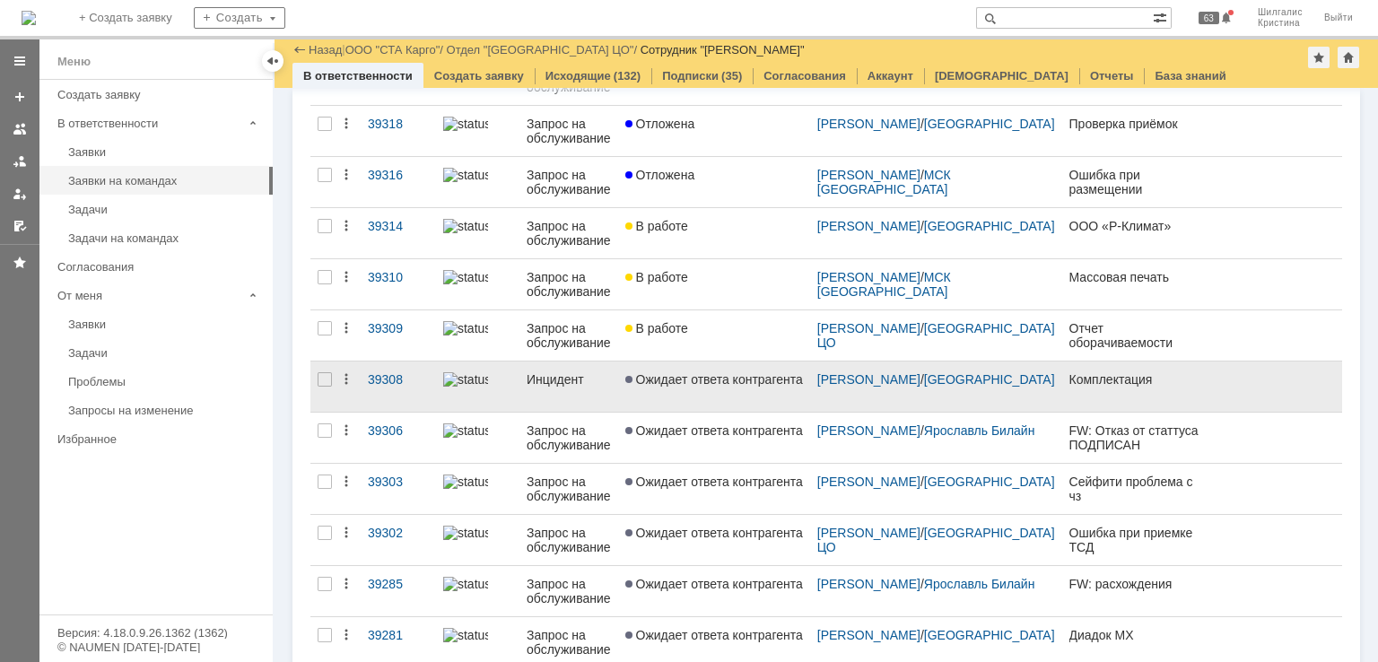
scroll to position [315, 0]
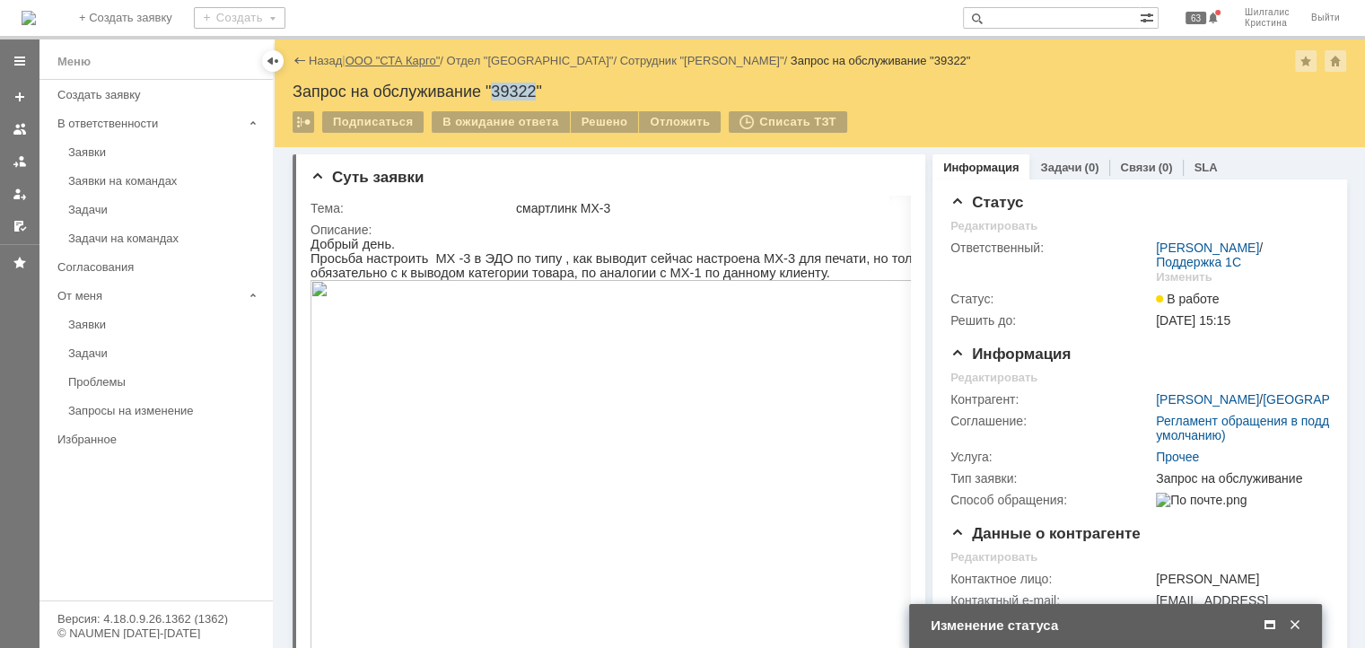
click at [405, 66] on link "ООО "СТА Карго"" at bounding box center [392, 60] width 95 height 13
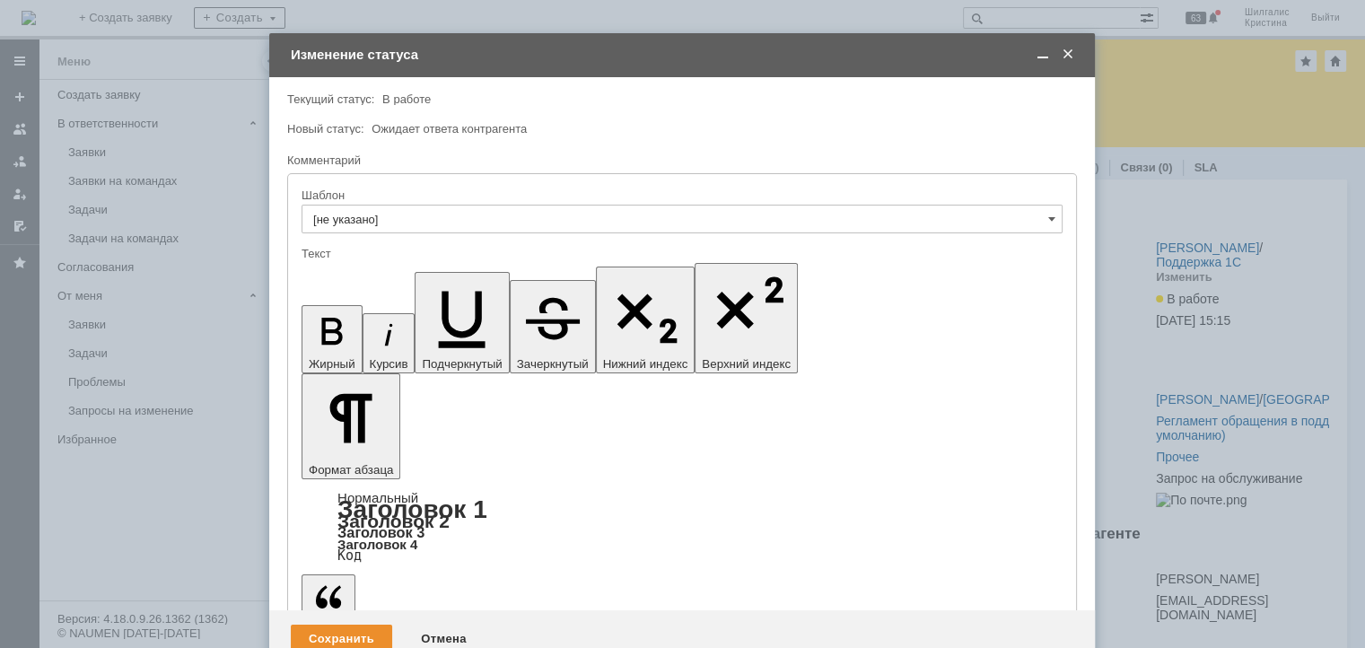
click at [1041, 58] on span at bounding box center [1043, 55] width 18 height 16
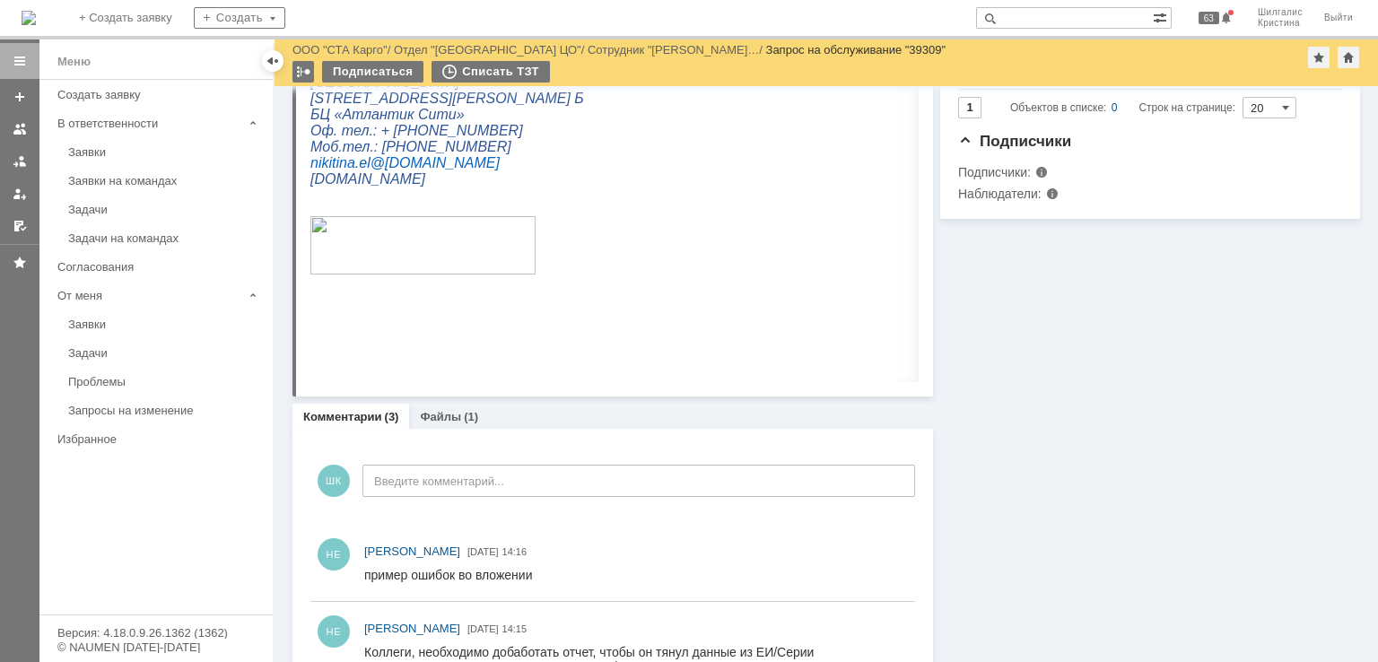
scroll to position [897, 0]
